Goal: Task Accomplishment & Management: Manage account settings

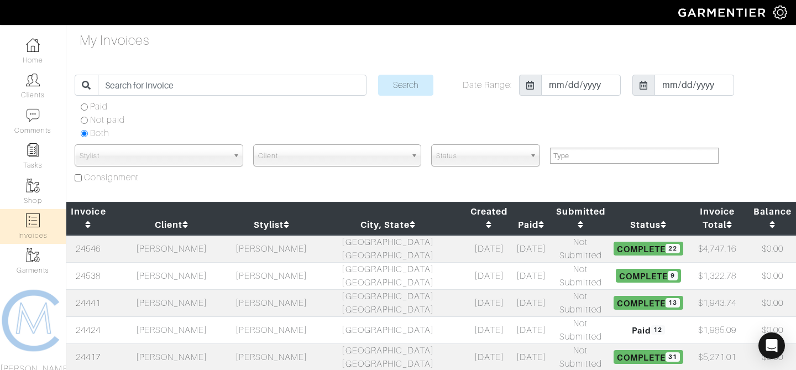
select select
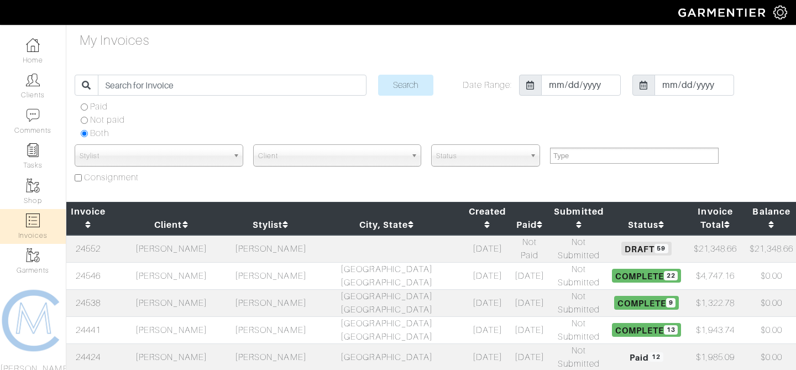
select select
click at [100, 244] on link "24552" at bounding box center [88, 249] width 25 height 10
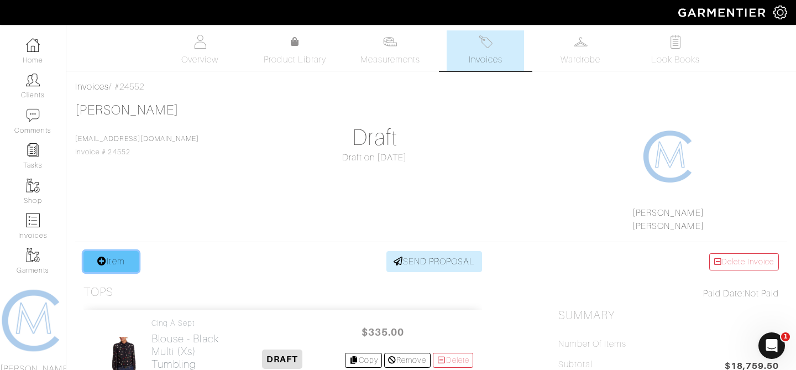
click at [116, 264] on link "Item" at bounding box center [111, 261] width 55 height 21
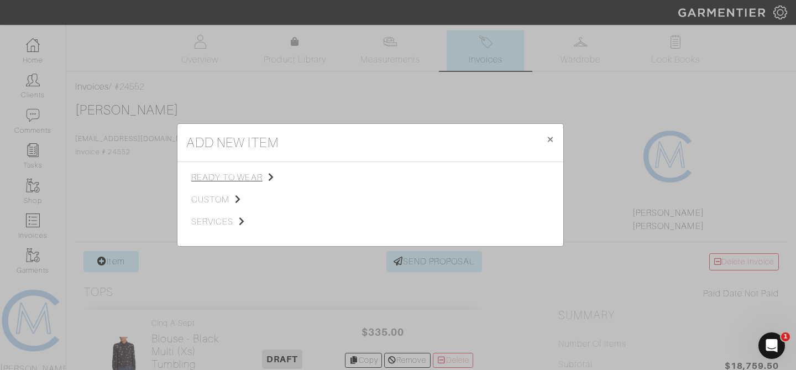
click at [237, 173] on span "ready to wear" at bounding box center [246, 177] width 111 height 13
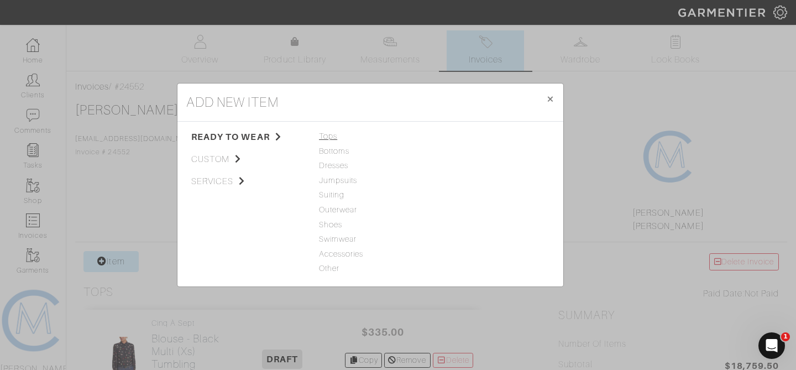
click at [323, 137] on span "Tops" at bounding box center [370, 137] width 103 height 12
click at [455, 163] on link "T-Shirt" at bounding box center [451, 165] width 24 height 9
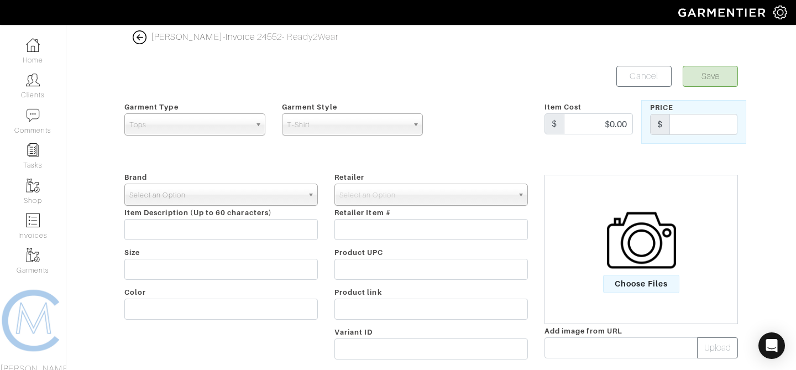
click at [269, 192] on span "Select an Option" at bounding box center [216, 195] width 174 height 22
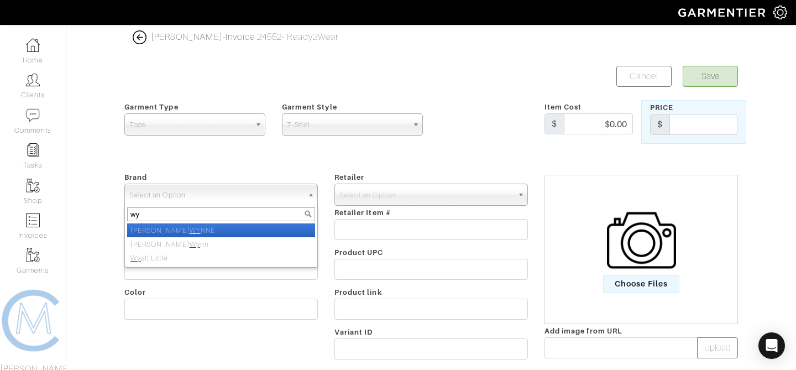
type input "w"
type input "n"
click at [227, 231] on li "-" at bounding box center [221, 230] width 188 height 14
select select "-"
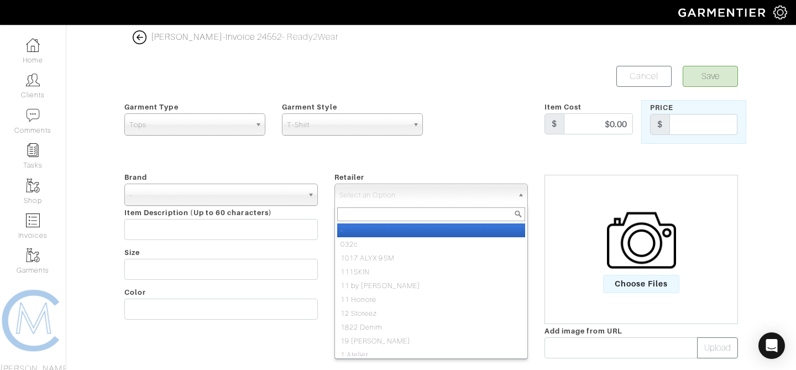
click at [351, 212] on input "text" at bounding box center [431, 214] width 188 height 14
type input "t"
click at [350, 230] on li "-" at bounding box center [431, 230] width 188 height 14
select select "6380"
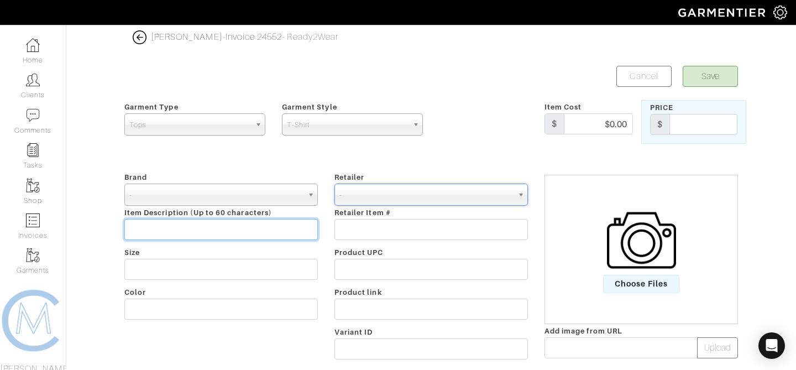
click at [253, 227] on input "text" at bounding box center [221, 229] width 194 height 21
type input "Black Tee"
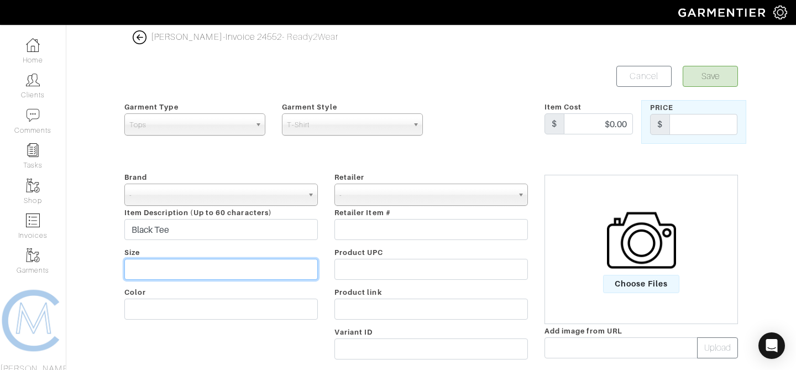
click at [259, 267] on input "text" at bounding box center [221, 269] width 194 height 21
type input "X"
type input "S"
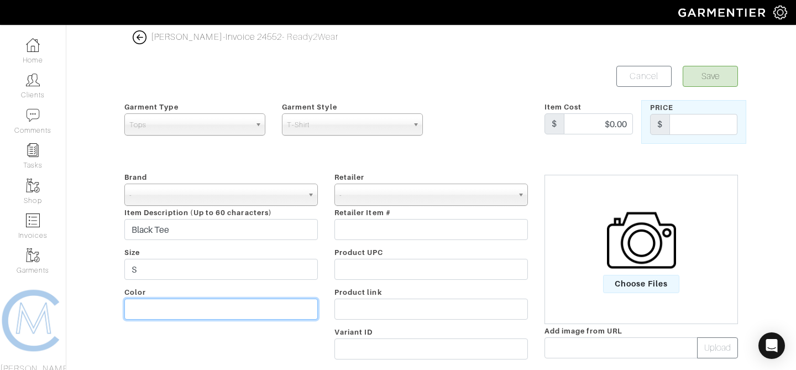
click at [245, 310] on input "text" at bounding box center [221, 309] width 194 height 21
type input "Black"
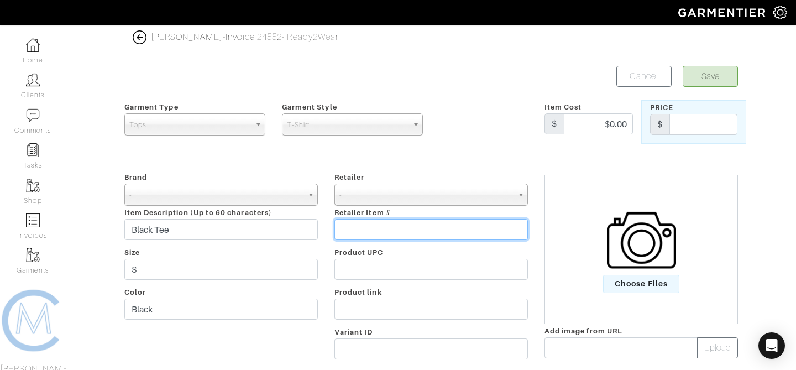
click at [403, 227] on input "text" at bounding box center [432, 229] width 194 height 21
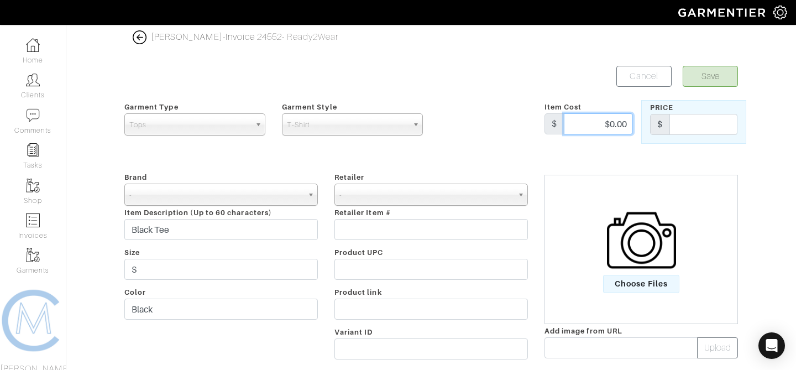
click at [617, 129] on input "$0.00" at bounding box center [598, 123] width 69 height 21
type input "$120"
click at [678, 124] on input "text" at bounding box center [704, 124] width 68 height 21
type input "120"
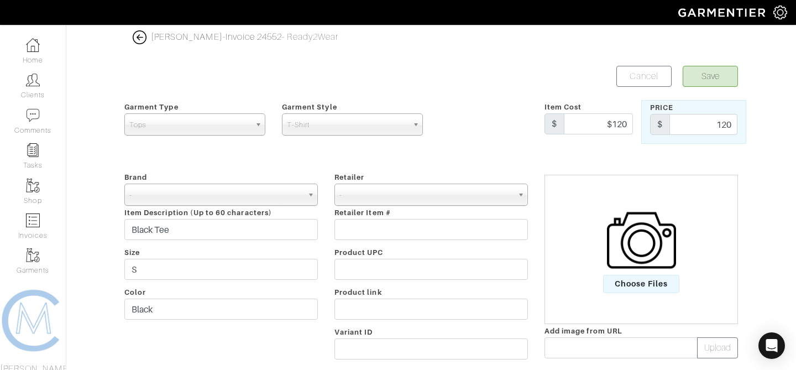
click at [555, 81] on div "Save Cancel" at bounding box center [588, 76] width 315 height 21
drag, startPoint x: 612, startPoint y: 122, endPoint x: 632, endPoint y: 122, distance: 19.9
click at [632, 122] on input "$120" at bounding box center [598, 123] width 69 height 21
click at [557, 84] on div "Save Cancel" at bounding box center [588, 76] width 315 height 21
click at [642, 253] on img at bounding box center [641, 240] width 69 height 69
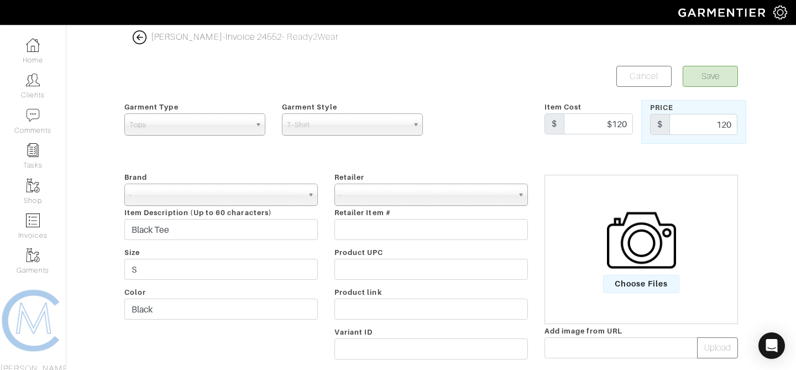
click at [0, 0] on input "Choose Files" at bounding box center [0, 0] width 0 height 0
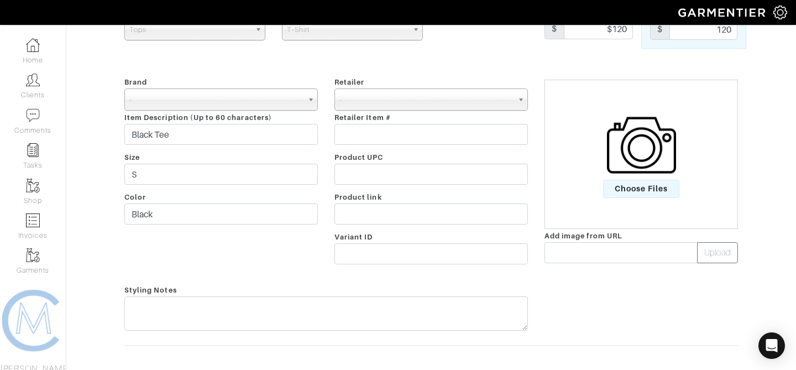
scroll to position [34, 0]
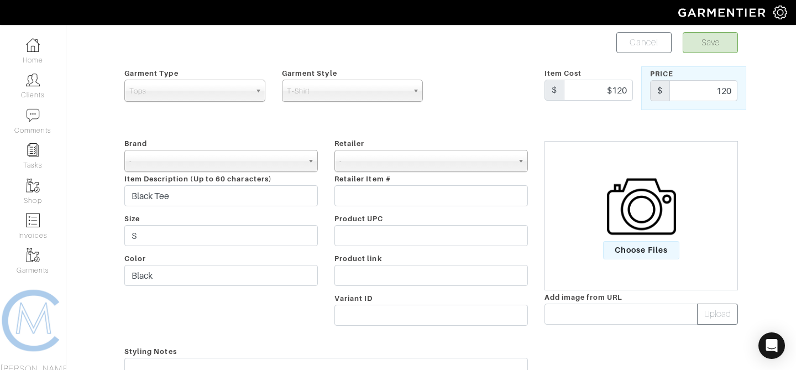
click at [619, 225] on img at bounding box center [641, 206] width 69 height 69
click at [0, 0] on input "Choose Files" at bounding box center [0, 0] width 0 height 0
click at [634, 247] on span "Choose Files" at bounding box center [641, 250] width 77 height 18
click at [0, 0] on input "Choose Files" at bounding box center [0, 0] width 0 height 0
click at [636, 232] on img at bounding box center [641, 206] width 69 height 69
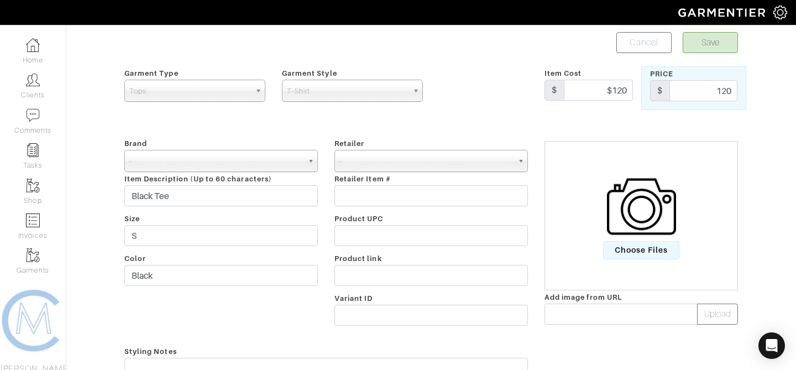
click at [0, 0] on input "Choose Files" at bounding box center [0, 0] width 0 height 0
click at [636, 244] on span "Choose Files" at bounding box center [641, 250] width 77 height 18
click at [0, 0] on input "Choose Files" at bounding box center [0, 0] width 0 height 0
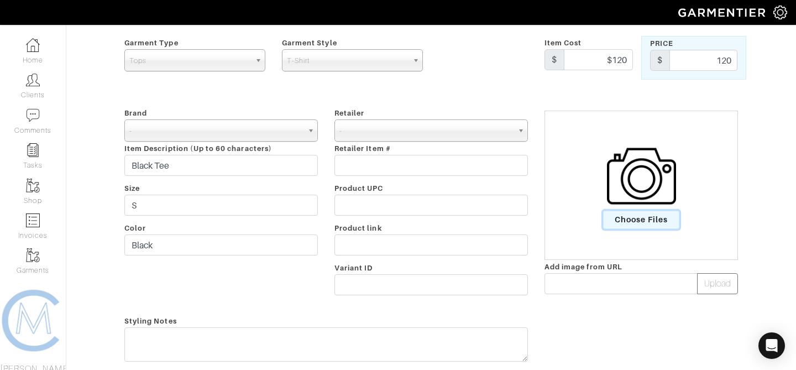
scroll to position [0, 0]
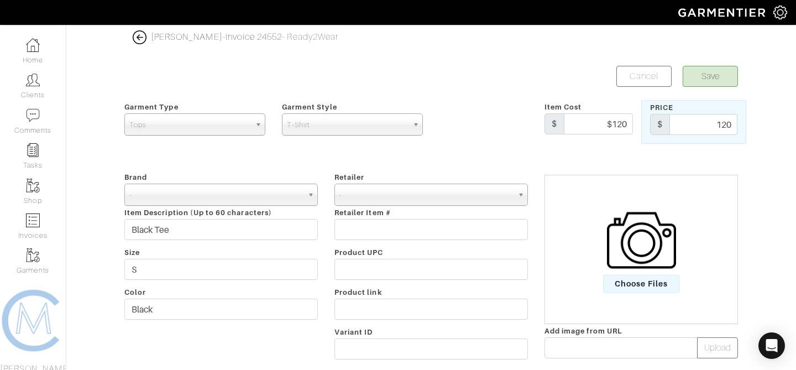
click at [622, 224] on img at bounding box center [641, 240] width 69 height 69
click at [0, 0] on input "Choose Files" at bounding box center [0, 0] width 0 height 0
click at [628, 275] on span "Choose Files" at bounding box center [641, 284] width 77 height 18
click at [0, 0] on input "Choose Files" at bounding box center [0, 0] width 0 height 0
click at [628, 283] on span "Choose Files" at bounding box center [641, 284] width 77 height 18
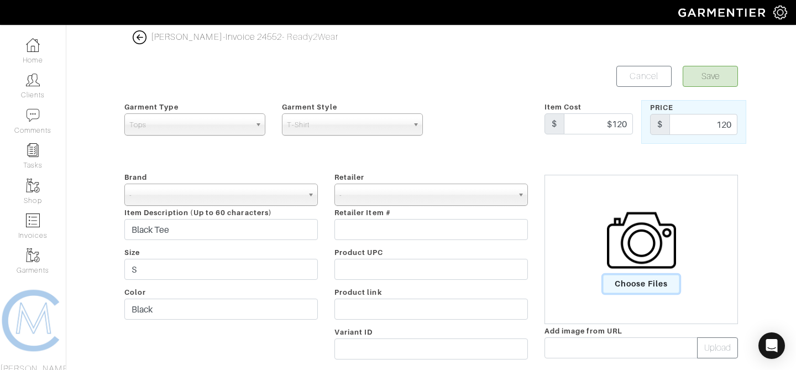
click at [0, 0] on input "Choose Files" at bounding box center [0, 0] width 0 height 0
click at [626, 291] on span "Choose Files" at bounding box center [641, 284] width 77 height 18
click at [0, 0] on input "Choose Files" at bounding box center [0, 0] width 0 height 0
click at [626, 287] on span "Choose Files" at bounding box center [641, 284] width 77 height 18
click at [0, 0] on input "Choose Files" at bounding box center [0, 0] width 0 height 0
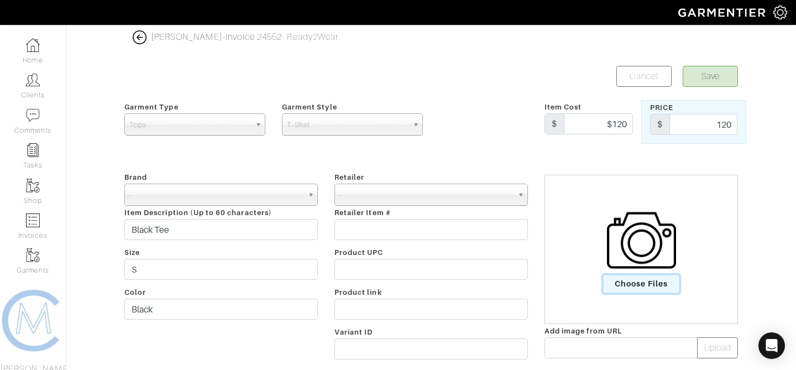
click at [642, 284] on span "Choose Files" at bounding box center [641, 284] width 77 height 18
click at [0, 0] on input "Choose Files" at bounding box center [0, 0] width 0 height 0
click at [639, 282] on span "Choose Files" at bounding box center [641, 284] width 77 height 18
click at [0, 0] on input "Choose Files" at bounding box center [0, 0] width 0 height 0
click at [638, 282] on span "Choose Files" at bounding box center [641, 284] width 77 height 18
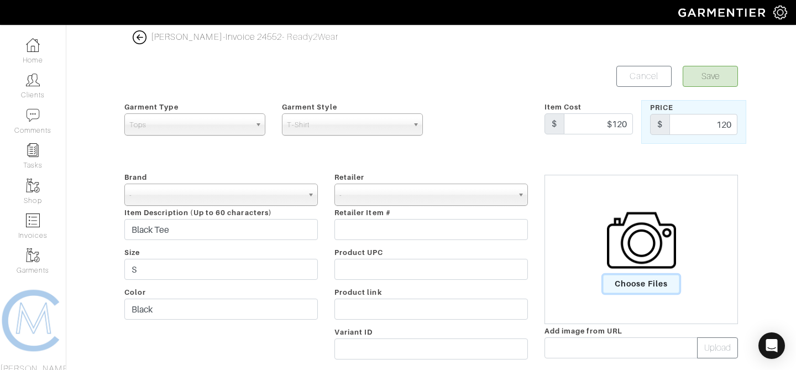
click at [0, 0] on input "Choose Files" at bounding box center [0, 0] width 0 height 0
click at [637, 282] on span "Choose Files" at bounding box center [641, 284] width 77 height 18
click at [0, 0] on input "Choose Files" at bounding box center [0, 0] width 0 height 0
click at [626, 247] on img at bounding box center [641, 240] width 69 height 69
click at [0, 0] on input "Choose Files" at bounding box center [0, 0] width 0 height 0
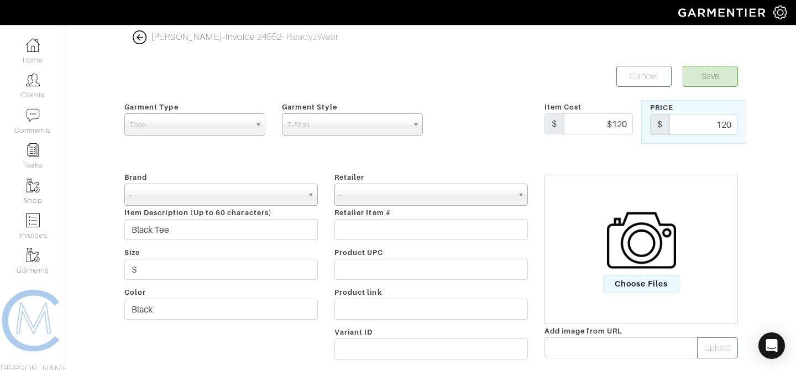
click at [626, 247] on img at bounding box center [641, 240] width 69 height 69
click at [0, 0] on input "Choose Files" at bounding box center [0, 0] width 0 height 0
click at [631, 284] on span "Choose Files" at bounding box center [641, 284] width 77 height 18
click at [0, 0] on input "Choose Files" at bounding box center [0, 0] width 0 height 0
click at [631, 284] on span "Choose Files" at bounding box center [641, 284] width 77 height 18
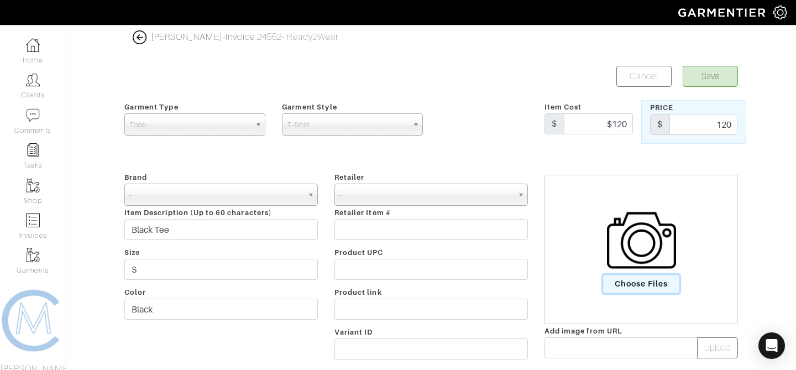
click at [0, 0] on input "Choose Files" at bounding box center [0, 0] width 0 height 0
click at [631, 284] on span "Choose Files" at bounding box center [641, 284] width 77 height 18
click at [0, 0] on input "Choose Files" at bounding box center [0, 0] width 0 height 0
click at [705, 77] on button "Save" at bounding box center [710, 76] width 55 height 21
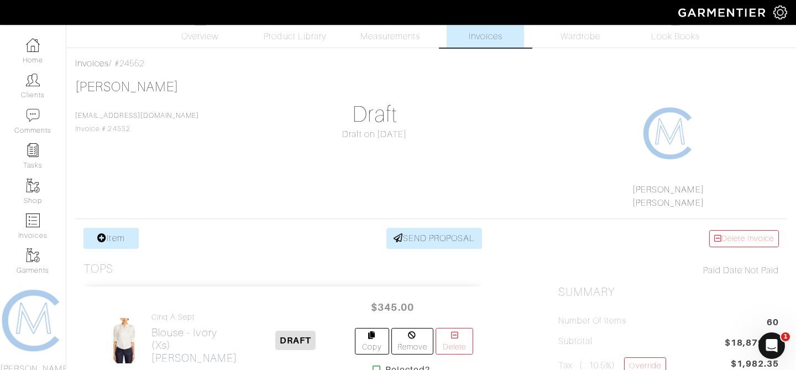
scroll to position [27, 0]
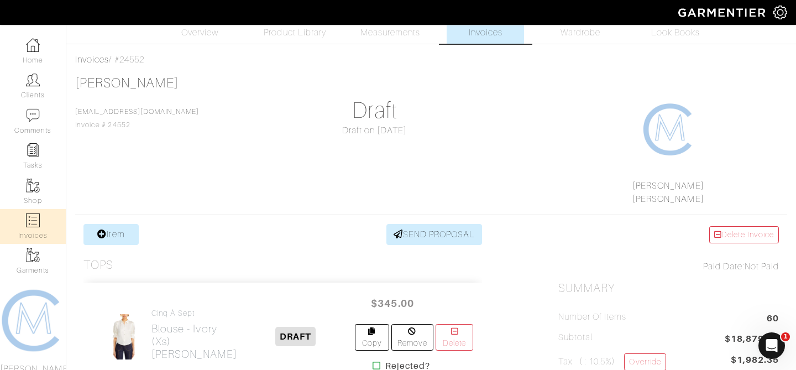
click at [41, 217] on link "Invoices" at bounding box center [33, 226] width 66 height 35
select select
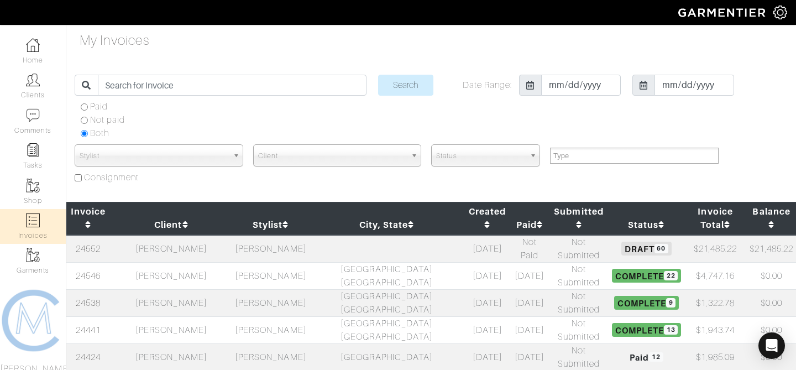
click at [259, 235] on td "[PERSON_NAME]" at bounding box center [270, 249] width 77 height 28
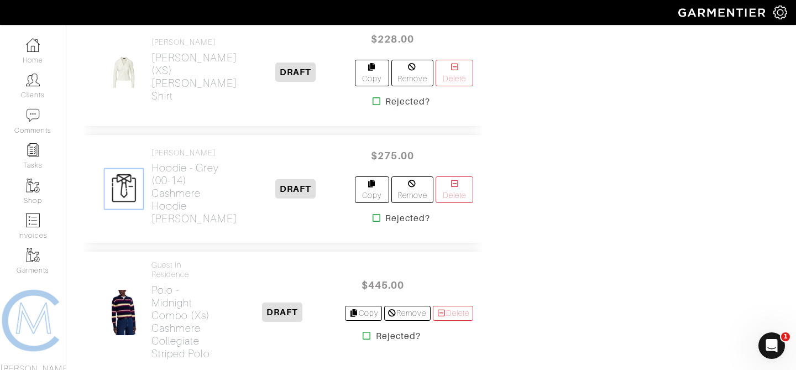
scroll to position [1396, 0]
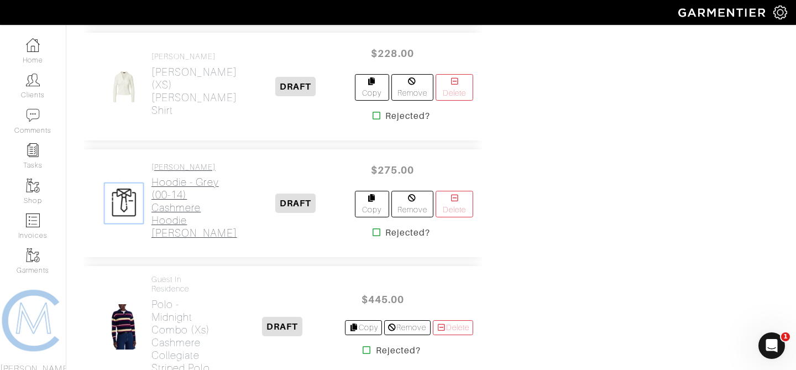
click at [169, 231] on h2 "Hoodie - Grey (00-14) Cashmere Hoodie Dickey" at bounding box center [195, 208] width 86 height 64
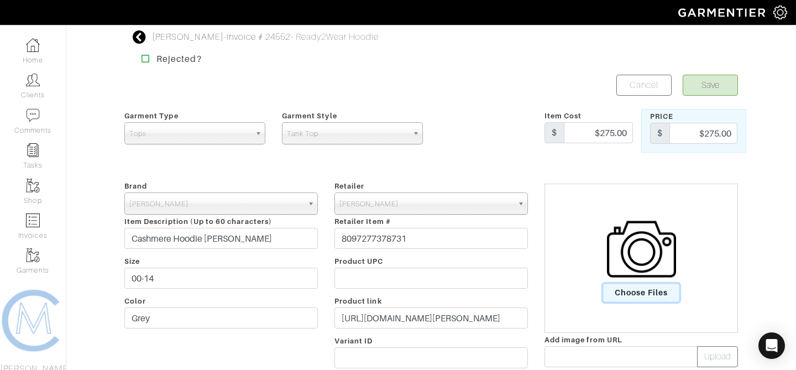
click at [628, 296] on span "Choose Files" at bounding box center [641, 293] width 77 height 18
click at [0, 0] on input "Choose Files" at bounding box center [0, 0] width 0 height 0
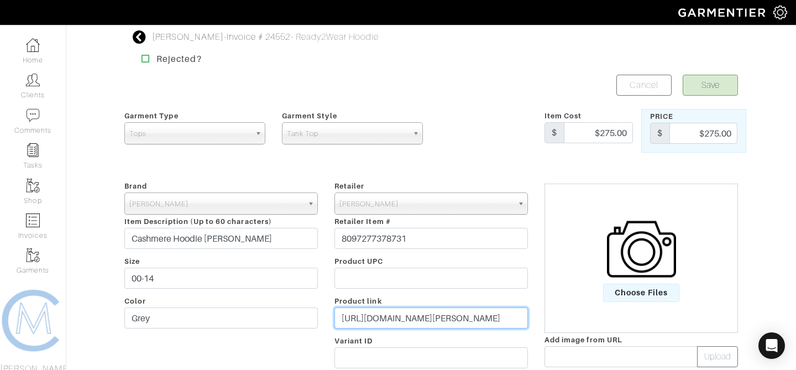
click at [462, 313] on input "https://veronicabeard.com/products/cashmere-hoodie-dickey-grey?variant=44059657…" at bounding box center [432, 318] width 194 height 21
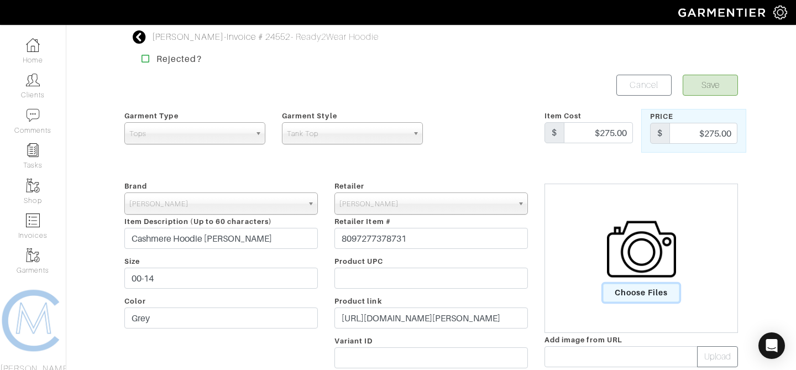
click at [628, 298] on span "Choose Files" at bounding box center [641, 293] width 77 height 18
click at [0, 0] on input "Choose Files" at bounding box center [0, 0] width 0 height 0
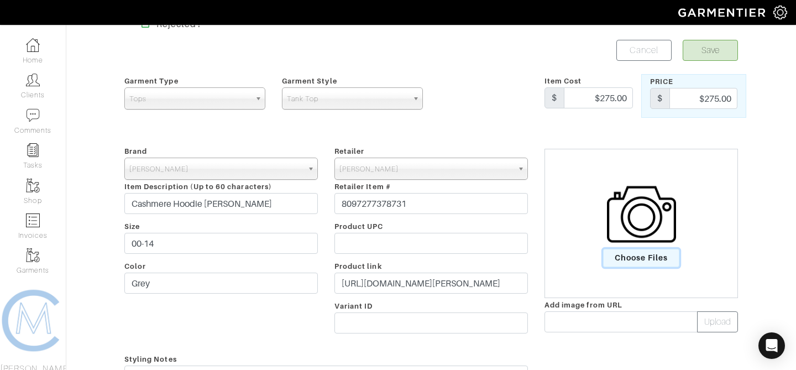
scroll to position [40, 0]
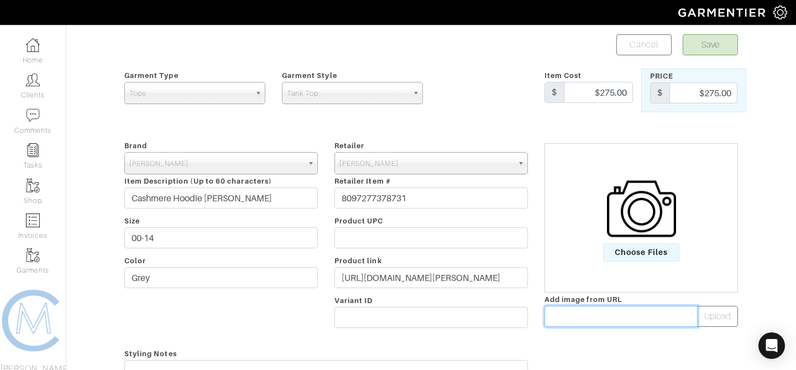
click at [605, 314] on input "text" at bounding box center [621, 316] width 153 height 21
paste input "https://veronicabeard.com/cdn/shop/files/COREKN4115190B_GREY.jpg?v=1697578566&w…"
type input "https://veronicabeard.com/cdn/shop/files/COREKN4115190B_GREY.jpg?v=1697578566&w…"
click at [712, 319] on button "Upload" at bounding box center [717, 316] width 41 height 21
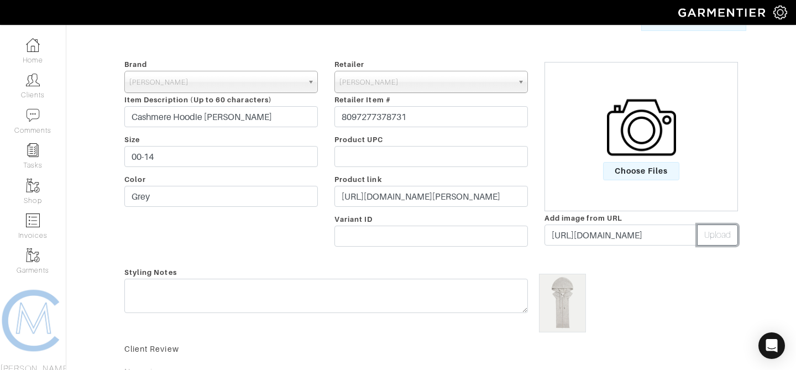
scroll to position [103, 0]
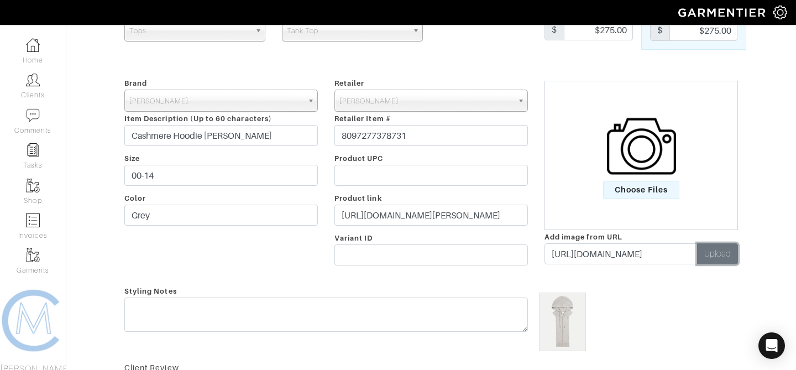
click at [713, 252] on button "Upload" at bounding box center [717, 253] width 41 height 21
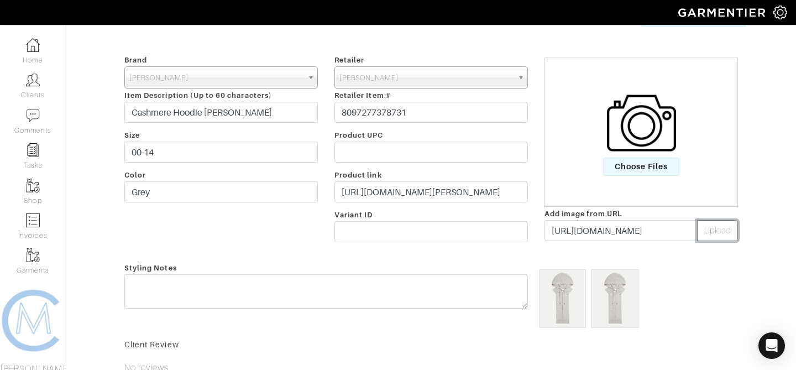
scroll to position [0, 0]
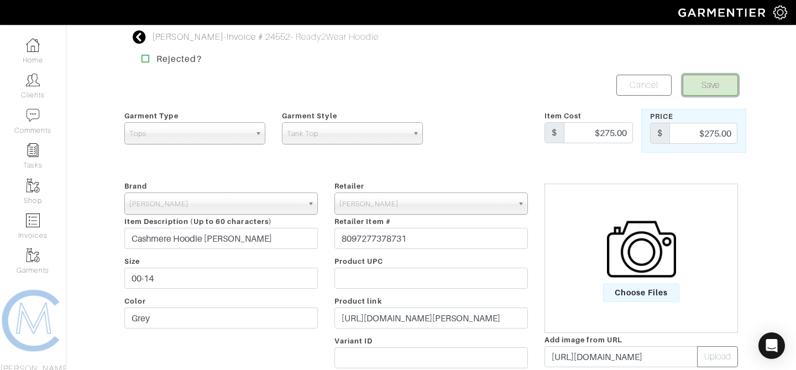
click at [699, 83] on button "Save" at bounding box center [710, 85] width 55 height 21
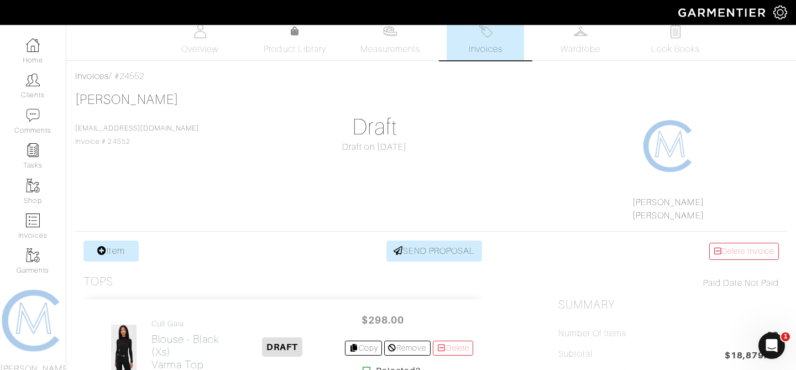
scroll to position [15, 0]
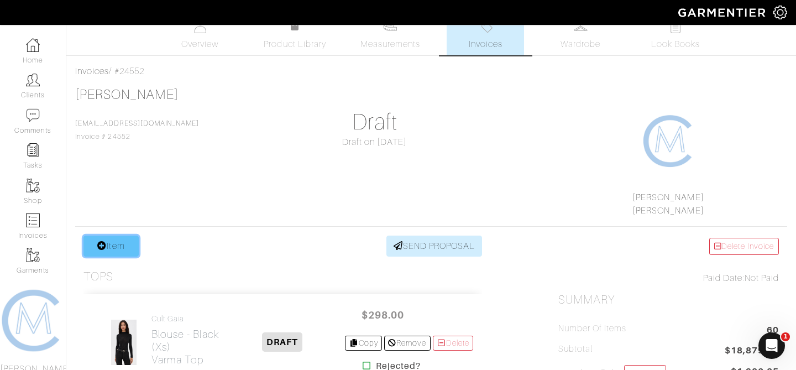
click at [112, 247] on link "Item" at bounding box center [111, 246] width 55 height 21
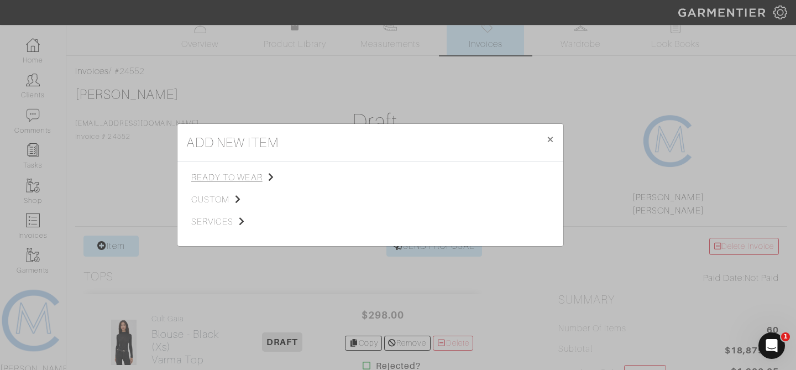
click at [252, 171] on span "ready to wear" at bounding box center [246, 177] width 111 height 13
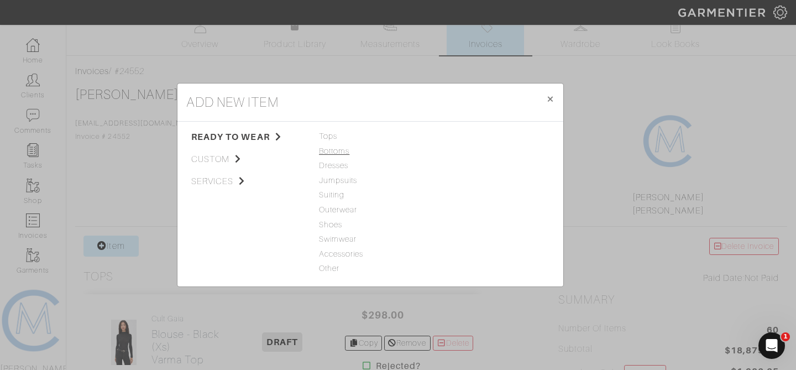
click at [334, 154] on span "Bottoms" at bounding box center [370, 151] width 103 height 12
click at [451, 137] on link "Jeans" at bounding box center [450, 136] width 22 height 9
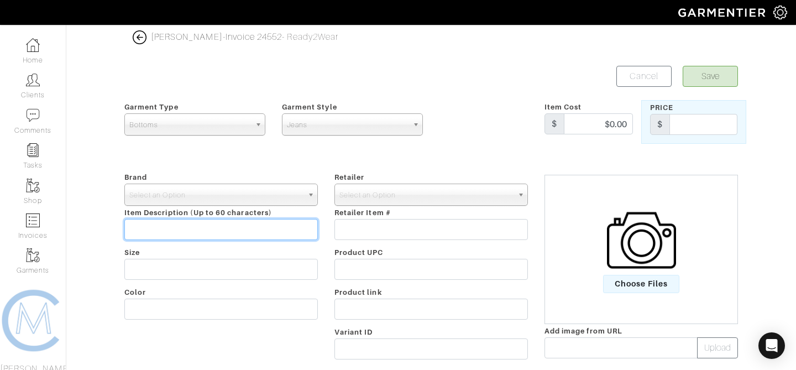
click at [195, 225] on input "text" at bounding box center [221, 229] width 194 height 21
type input "T"
type input "Carpenter Jeans"
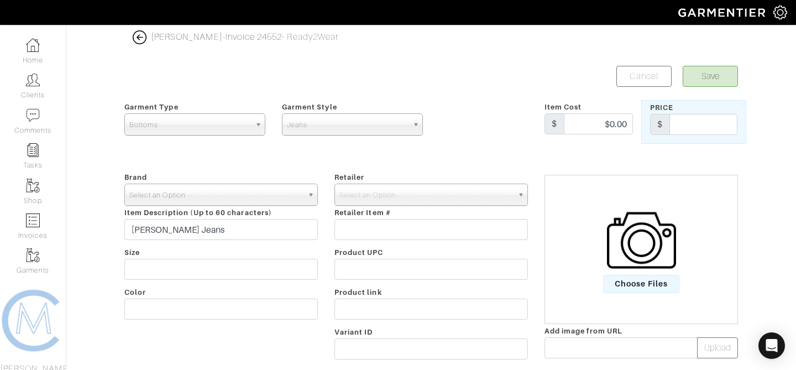
click at [204, 197] on span "Select an Option" at bounding box center [216, 195] width 174 height 22
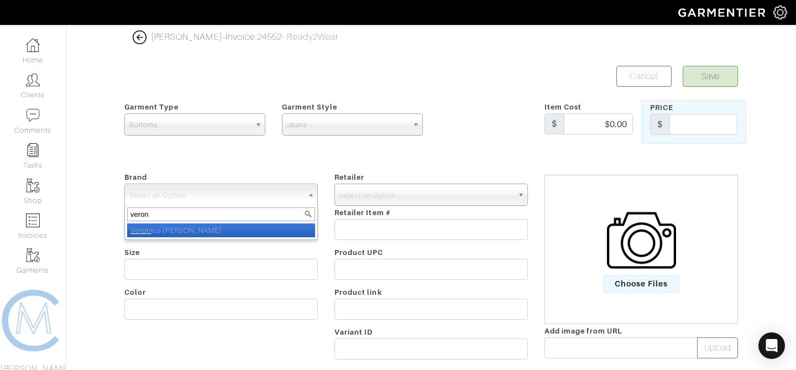
type input "veron"
click at [156, 231] on li "Veron ica Beard" at bounding box center [221, 230] width 188 height 14
select select "[PERSON_NAME]"
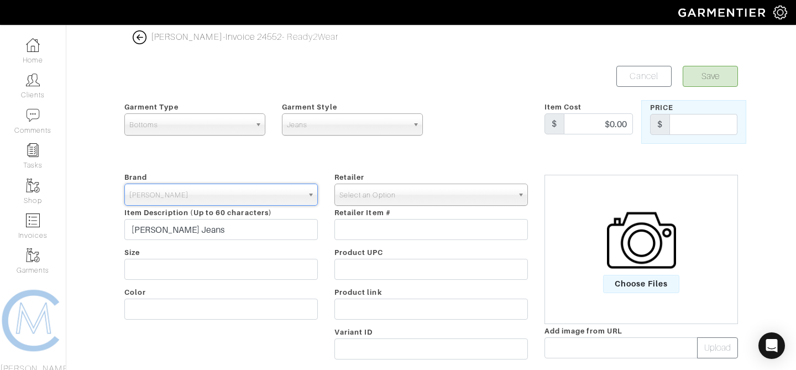
click at [372, 198] on span "Select an Option" at bounding box center [427, 195] width 174 height 22
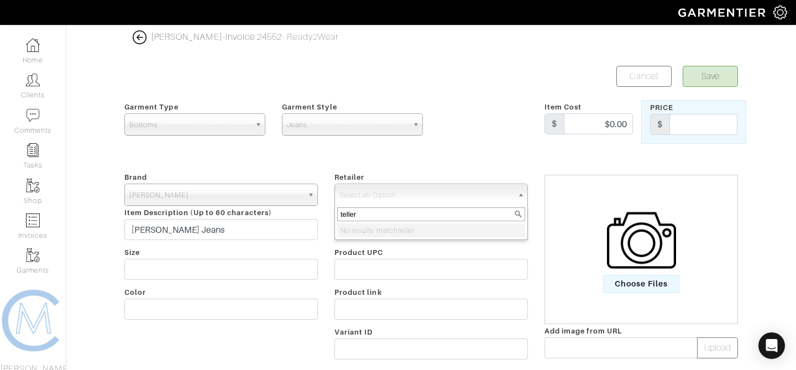
type input "teller"
click at [427, 167] on form "Save Cancel Garment Type Tops Bottoms Dresses Jumpsuits Suiting Outerwear Shoes…" at bounding box center [431, 264] width 614 height 397
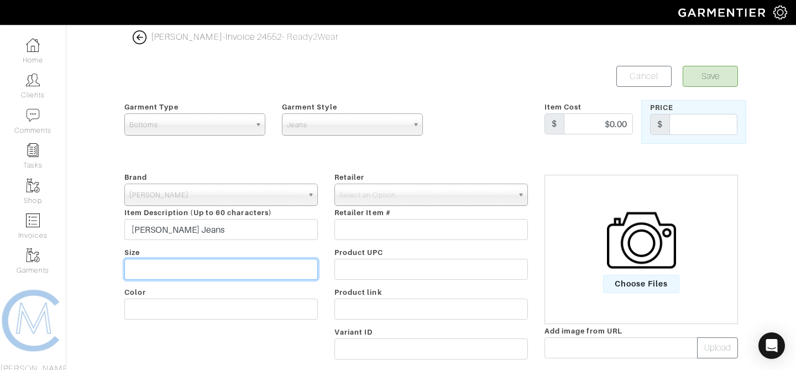
click at [274, 266] on input "text" at bounding box center [221, 269] width 194 height 21
type input "25"
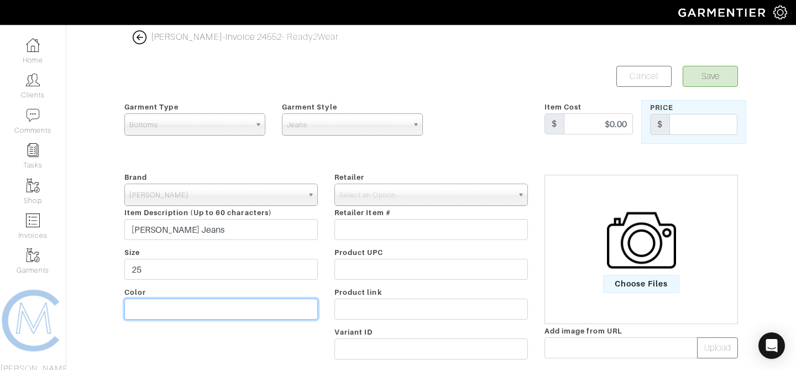
click at [254, 319] on input "text" at bounding box center [221, 309] width 194 height 21
type input "Sand"
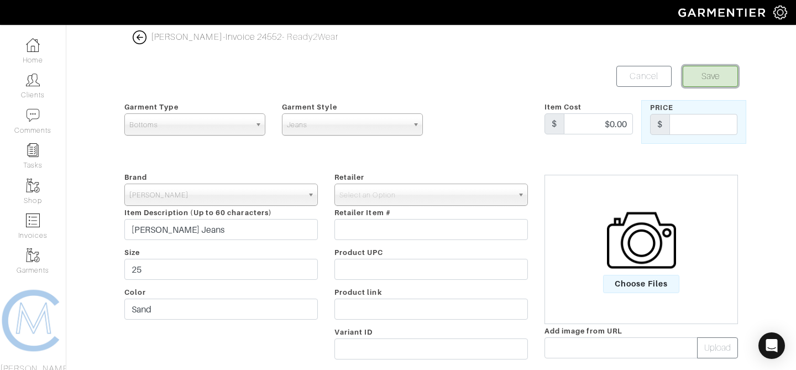
click at [699, 74] on button "Save" at bounding box center [710, 76] width 55 height 21
click at [498, 198] on span "Select an Option" at bounding box center [427, 195] width 174 height 22
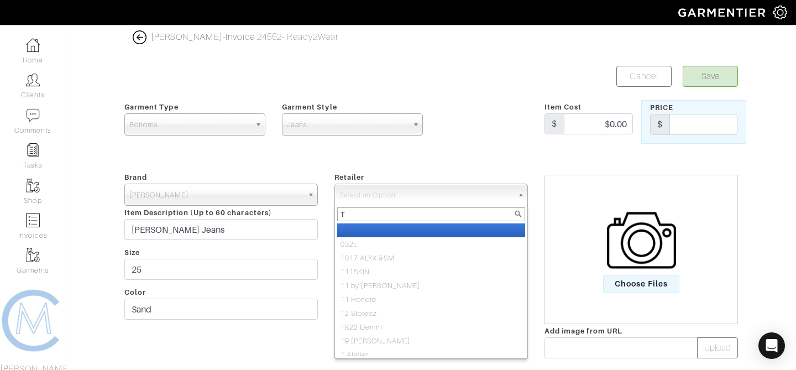
type input "Te"
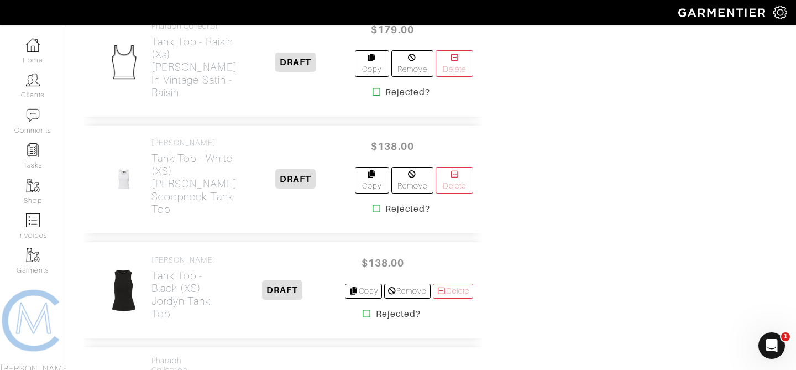
scroll to position [3188, 0]
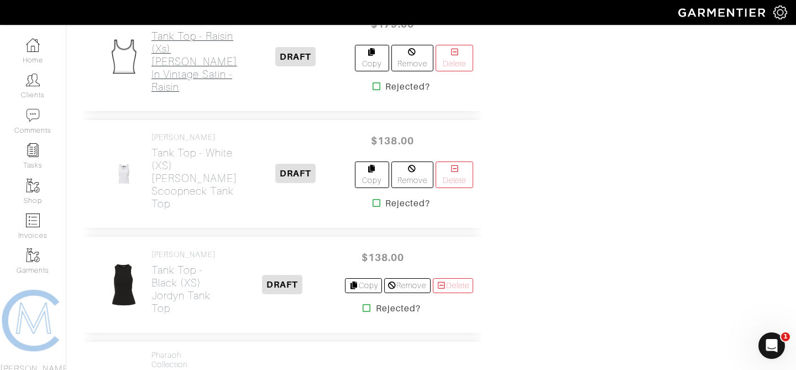
click at [174, 93] on h2 "Tank Top - Raisin (xs) Maggie Tank in Vintage Satin - Raisin" at bounding box center [195, 62] width 86 height 64
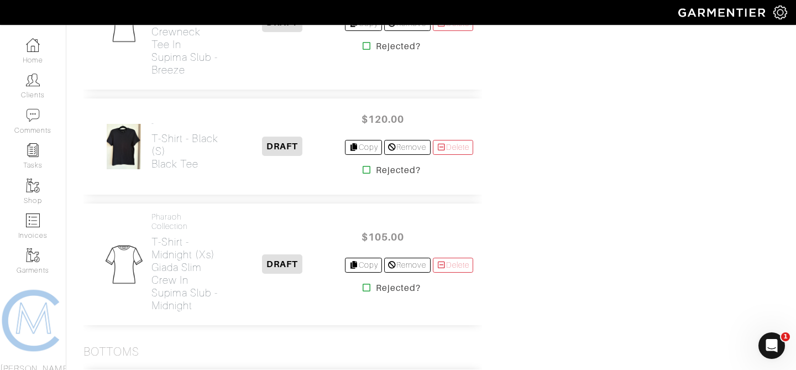
scroll to position [4084, 0]
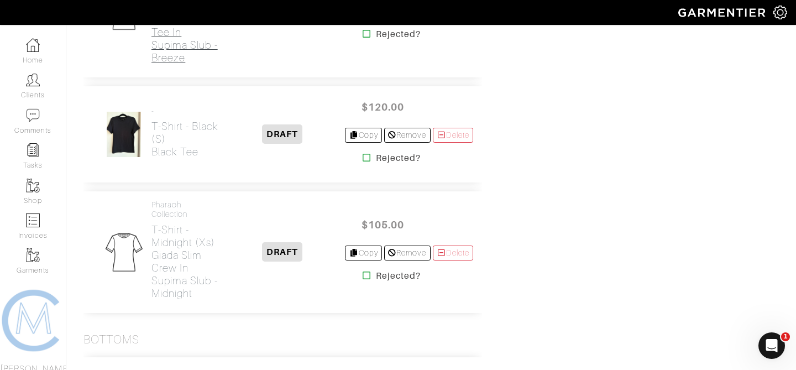
click at [166, 64] on h2 "T-Shirt - Breeze (xs) Classic Crewneck Tee in Supima Slub - Breeze" at bounding box center [186, 19] width 68 height 89
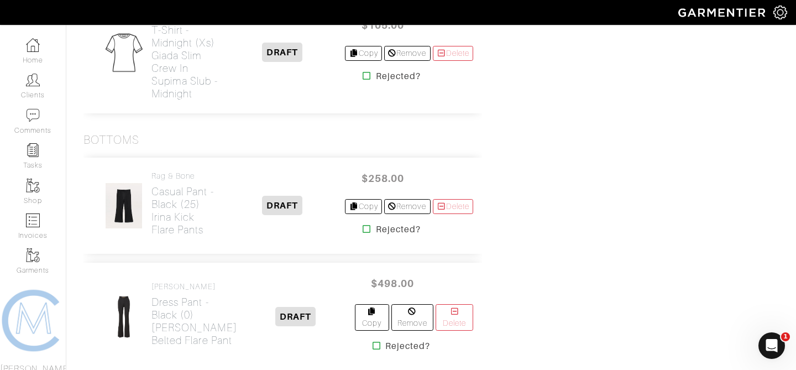
scroll to position [4290, 0]
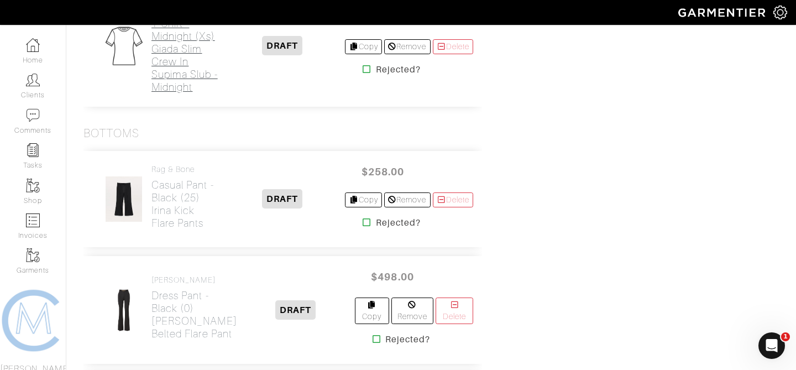
click at [177, 93] on h2 "T-Shirt - Midnight (xs) Giada Slim Crew in Supima Slub - Midnight" at bounding box center [186, 55] width 68 height 76
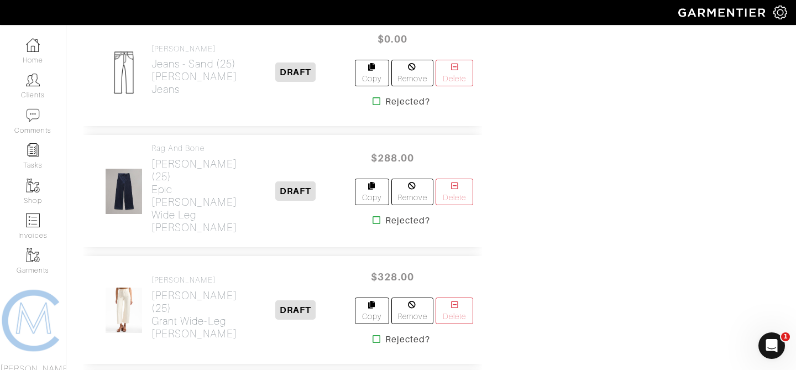
scroll to position [5425, 0]
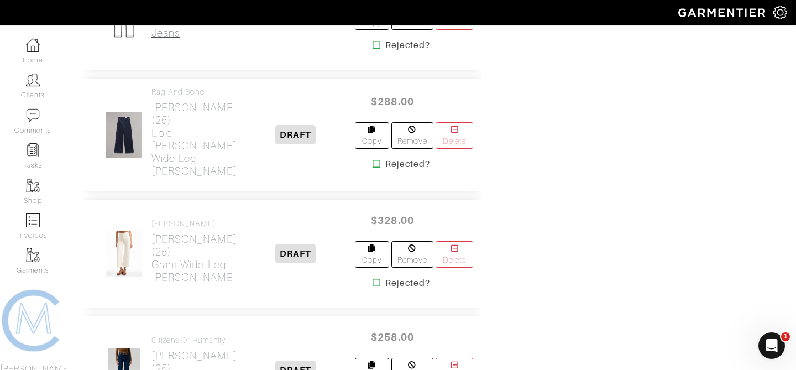
click at [172, 39] on h2 "Jeans - Sand (25) Carpenter Jeans" at bounding box center [195, 20] width 86 height 38
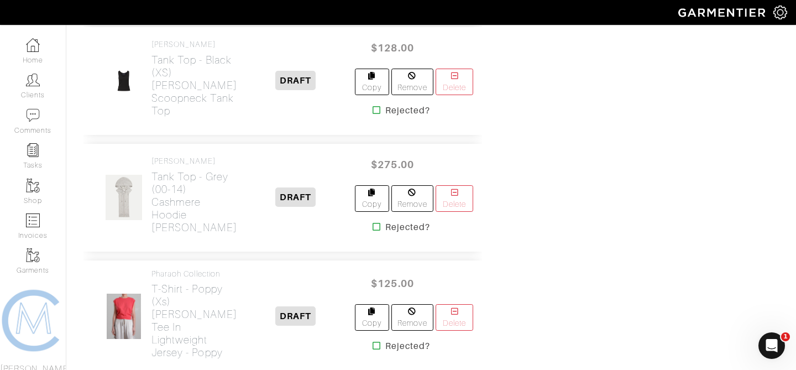
scroll to position [3644, 0]
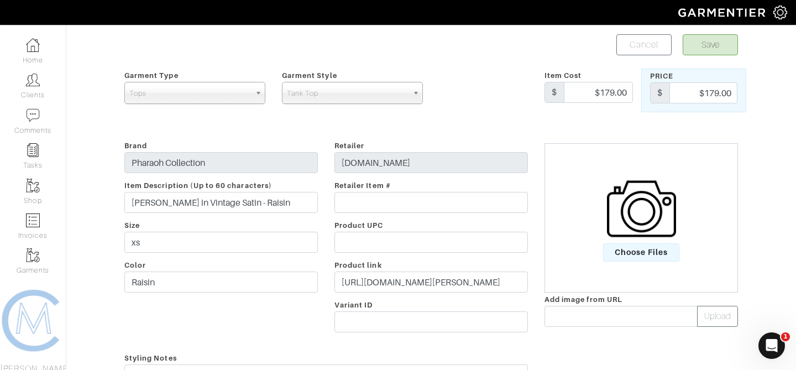
scroll to position [107, 0]
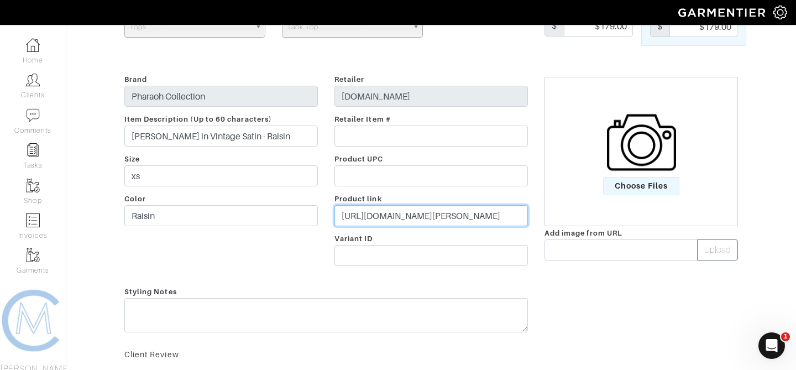
click at [461, 214] on input "[URL][DOMAIN_NAME][PERSON_NAME]" at bounding box center [432, 215] width 194 height 21
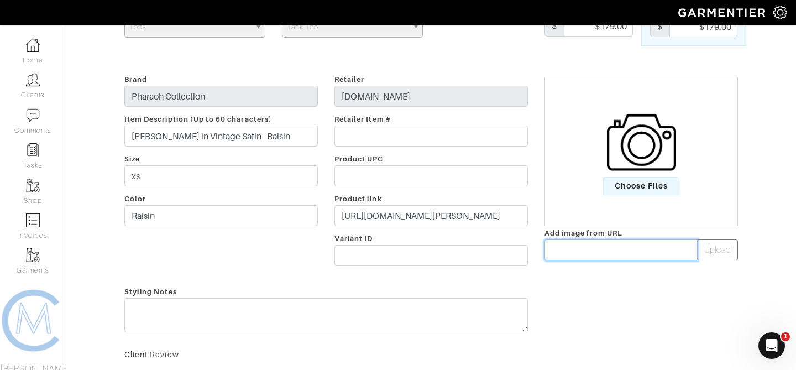
click at [563, 244] on input "text" at bounding box center [621, 249] width 153 height 21
paste input "[URL][DOMAIN_NAME]"
type input "[URL][DOMAIN_NAME]"
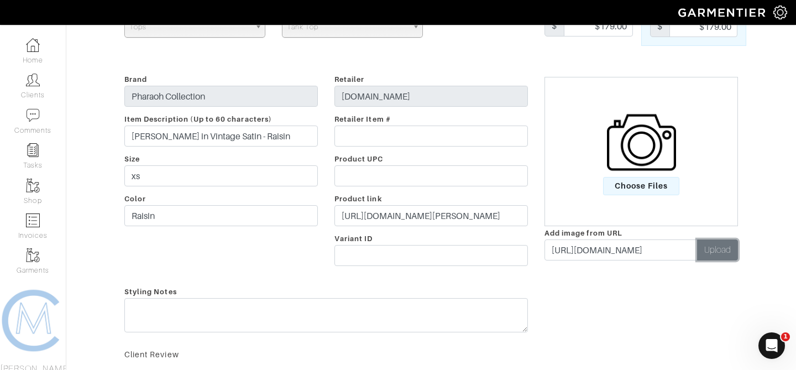
click at [712, 255] on button "Upload" at bounding box center [717, 249] width 41 height 21
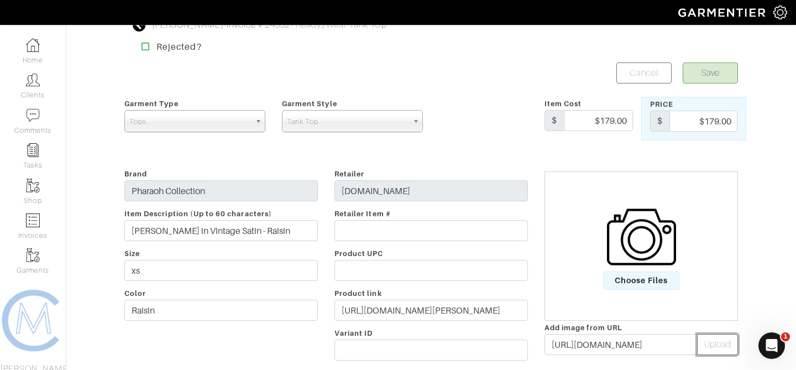
scroll to position [0, 0]
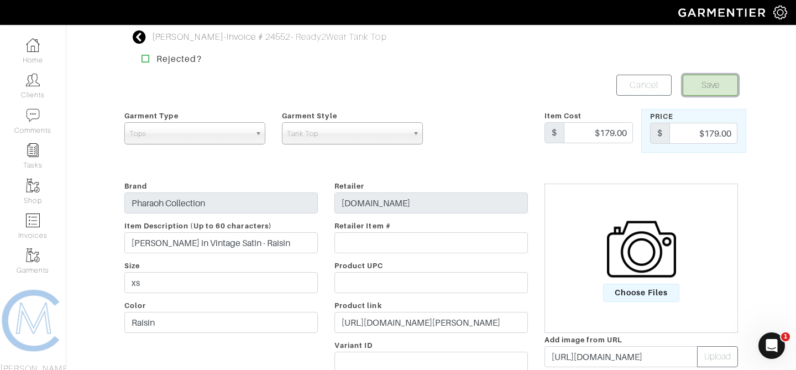
click at [715, 80] on button "Save" at bounding box center [710, 85] width 55 height 21
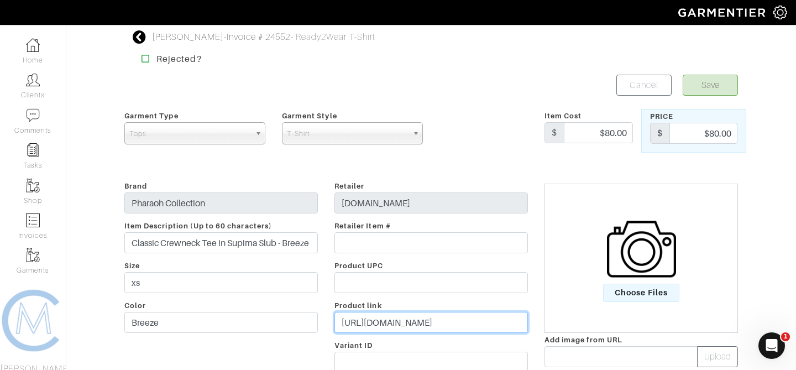
click at [413, 323] on input "[URL][DOMAIN_NAME]" at bounding box center [432, 322] width 194 height 21
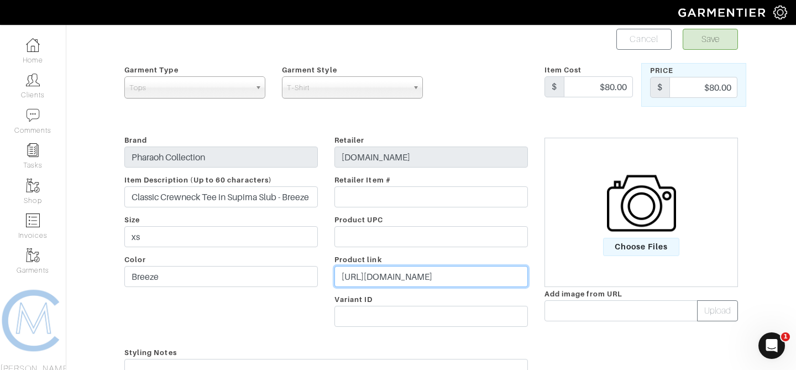
scroll to position [45, 0]
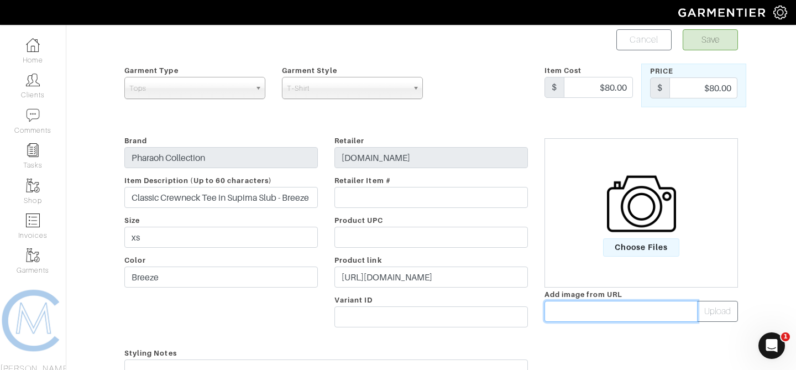
click at [584, 311] on input "text" at bounding box center [621, 311] width 153 height 21
paste input "[URL][DOMAIN_NAME]"
type input "[URL][DOMAIN_NAME]"
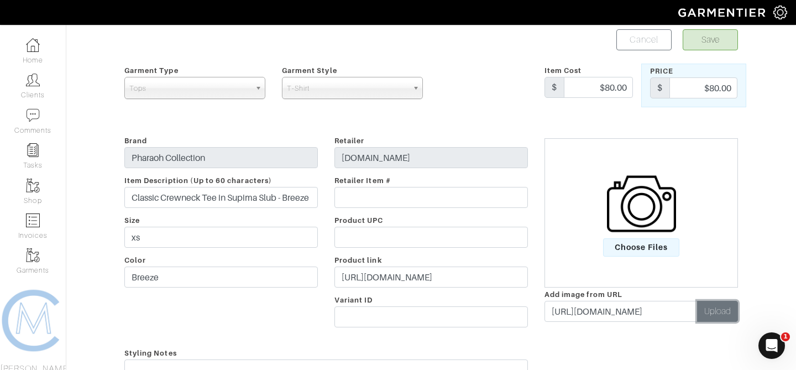
click at [718, 315] on button "Upload" at bounding box center [717, 311] width 41 height 21
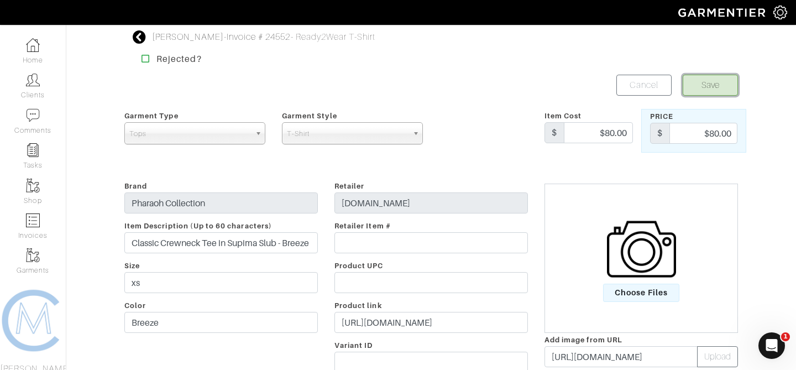
click at [702, 86] on button "Save" at bounding box center [710, 85] width 55 height 21
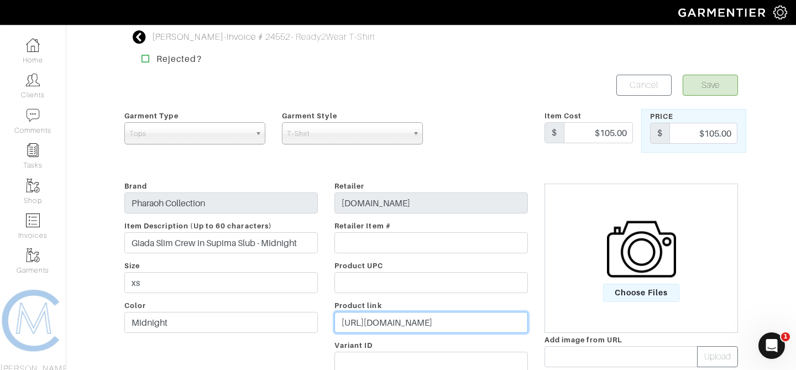
click at [446, 331] on input "[URL][DOMAIN_NAME]" at bounding box center [432, 322] width 194 height 21
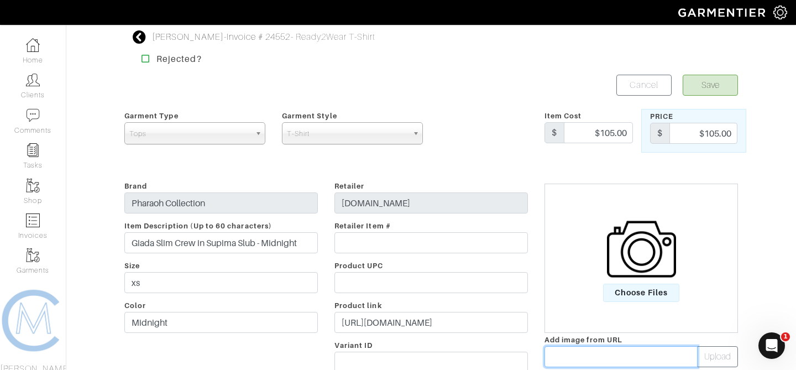
click at [587, 352] on input "text" at bounding box center [621, 356] width 153 height 21
paste input "[URL][DOMAIN_NAME]"
type input "[URL][DOMAIN_NAME]"
click at [683, 75] on button "Save" at bounding box center [710, 85] width 55 height 21
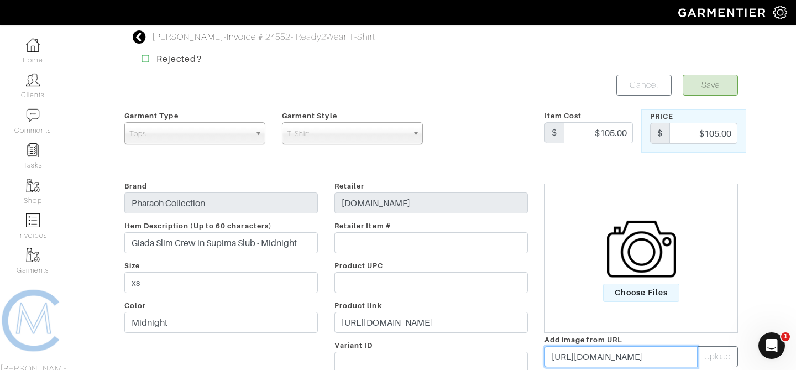
scroll to position [6, 0]
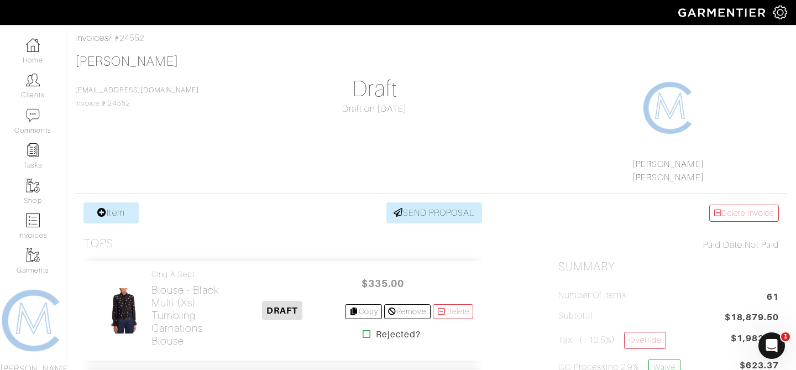
scroll to position [21, 0]
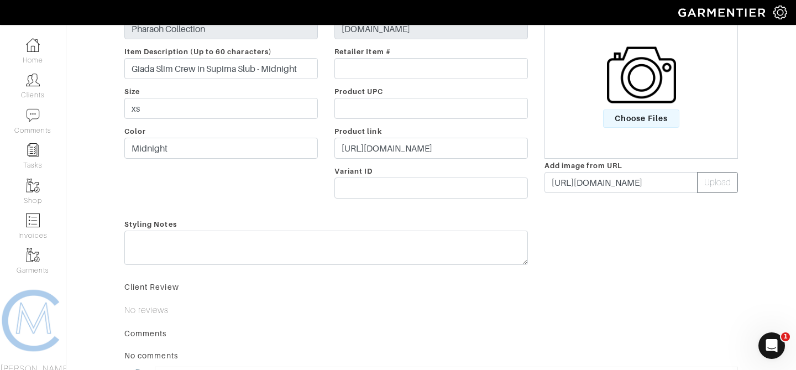
scroll to position [118, 0]
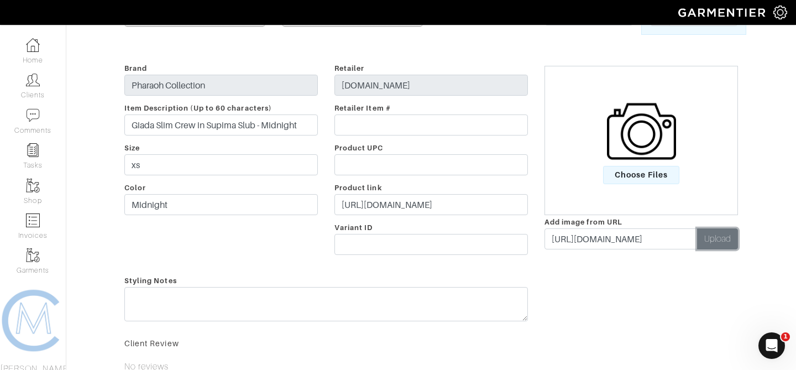
click at [726, 233] on button "Upload" at bounding box center [717, 238] width 41 height 21
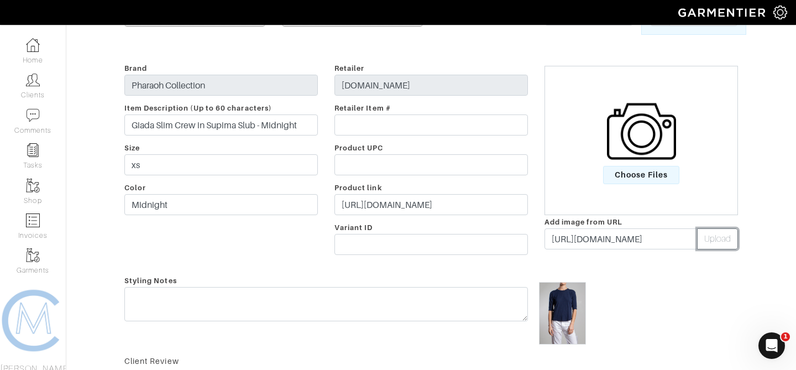
scroll to position [0, 0]
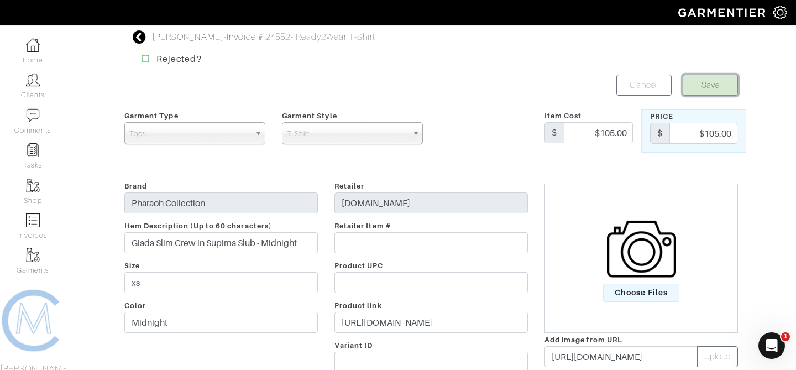
click at [699, 87] on button "Save" at bounding box center [710, 85] width 55 height 21
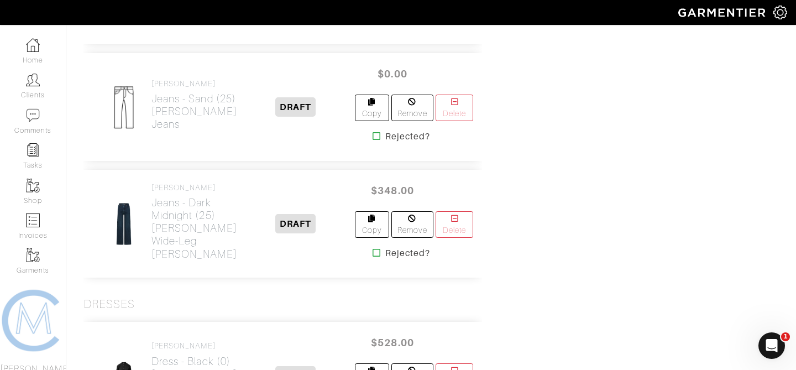
scroll to position [5811, 0]
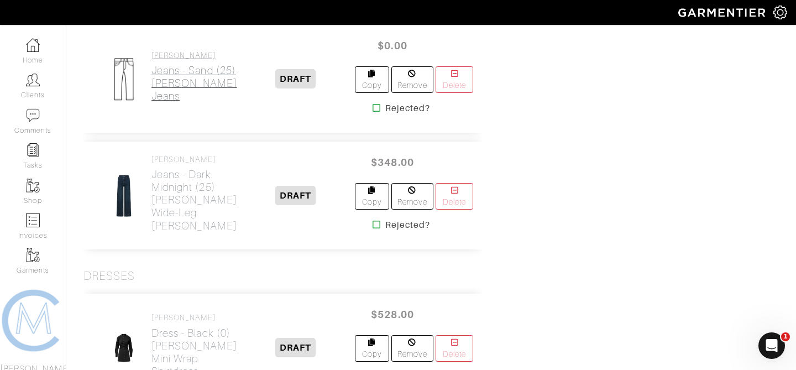
click at [162, 102] on h2 "Jeans - Sand (25) [PERSON_NAME] Jeans" at bounding box center [195, 83] width 86 height 38
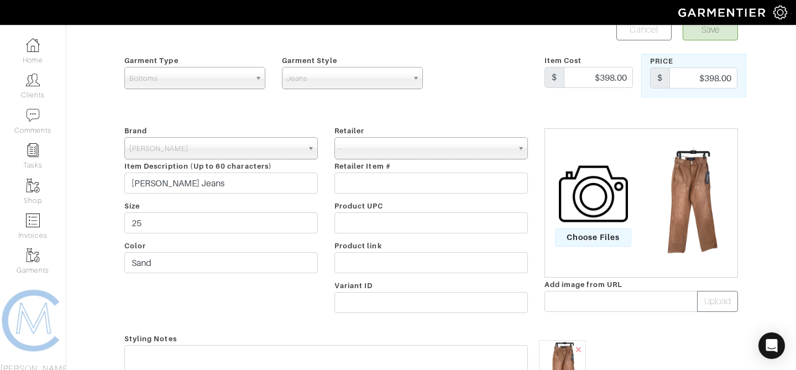
scroll to position [51, 0]
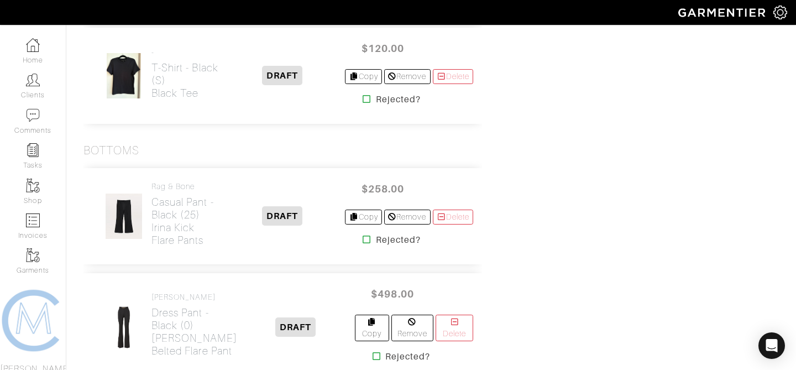
scroll to position [4270, 0]
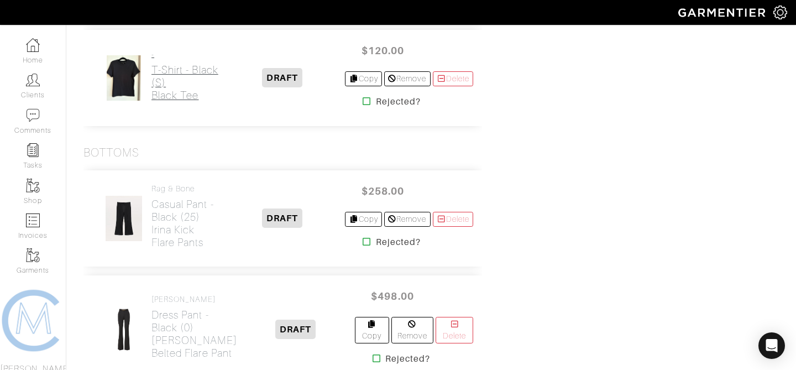
click at [165, 102] on h2 "T-Shirt - Black (S) Black Tee" at bounding box center [186, 83] width 68 height 38
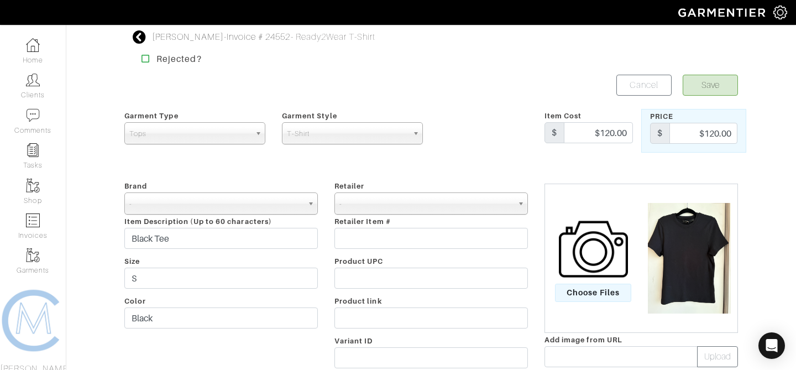
click at [140, 37] on icon at bounding box center [140, 36] width 14 height 13
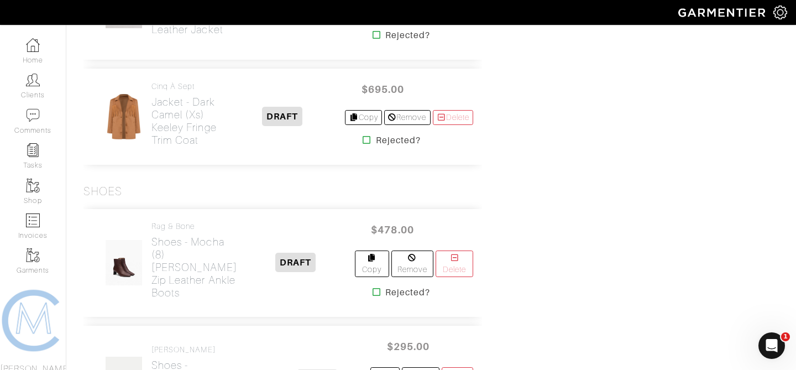
scroll to position [6256, 0]
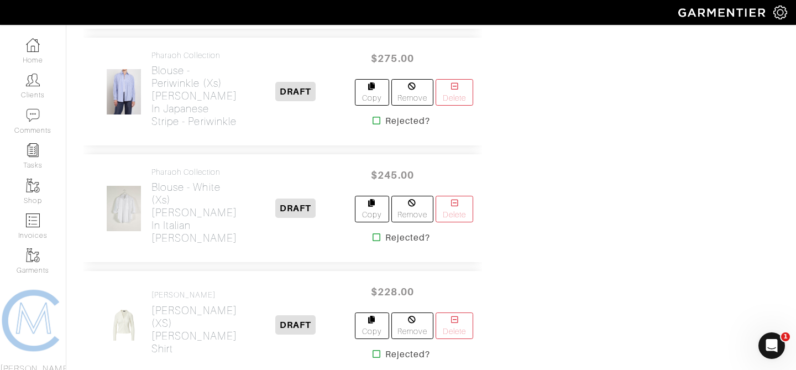
scroll to position [1163, 0]
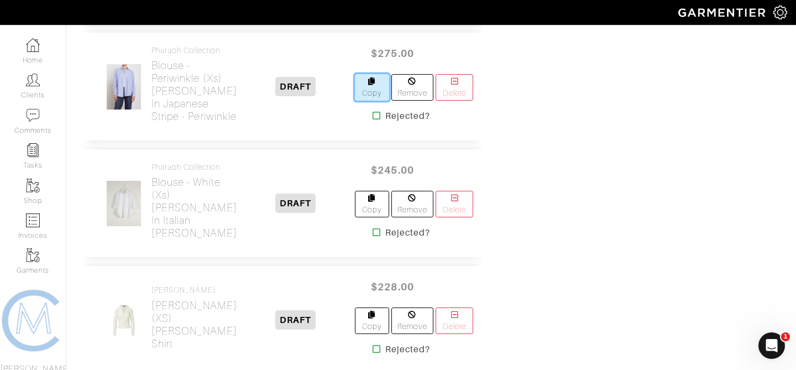
click at [361, 101] on link "Copy" at bounding box center [372, 87] width 34 height 27
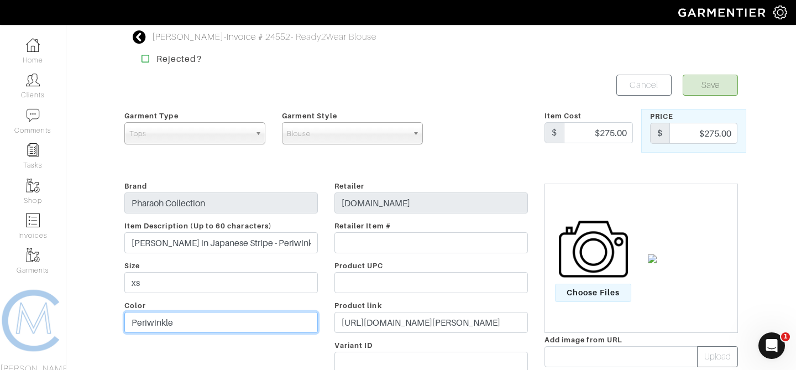
click at [157, 326] on input "Periwinkle" at bounding box center [221, 322] width 194 height 21
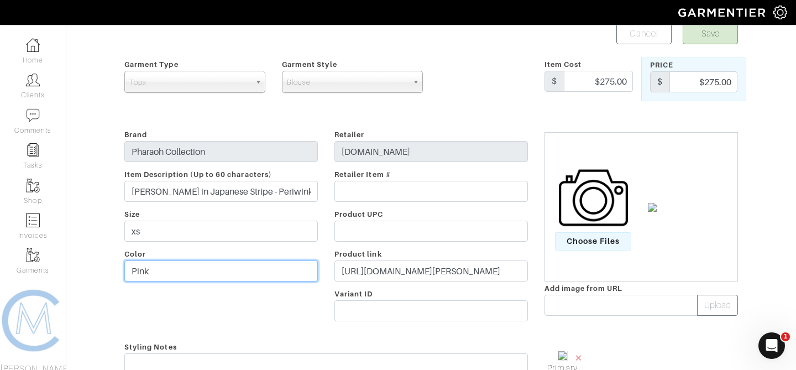
scroll to position [117, 0]
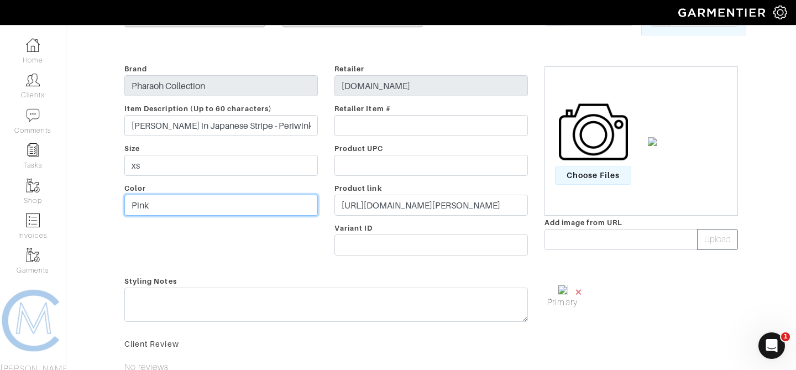
type input "Pink"
click at [576, 294] on span "×" at bounding box center [579, 291] width 9 height 15
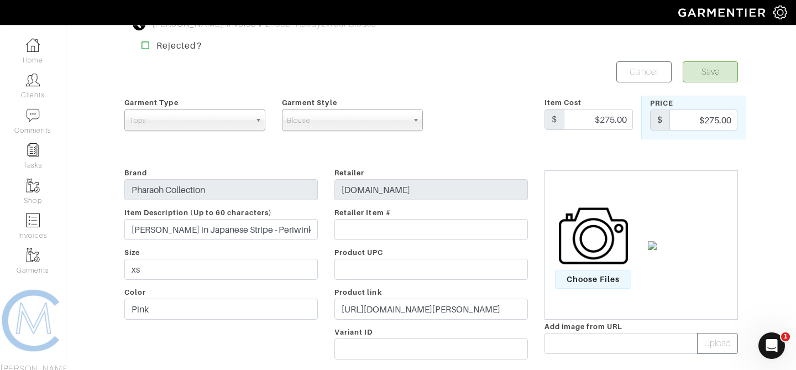
scroll to position [0, 0]
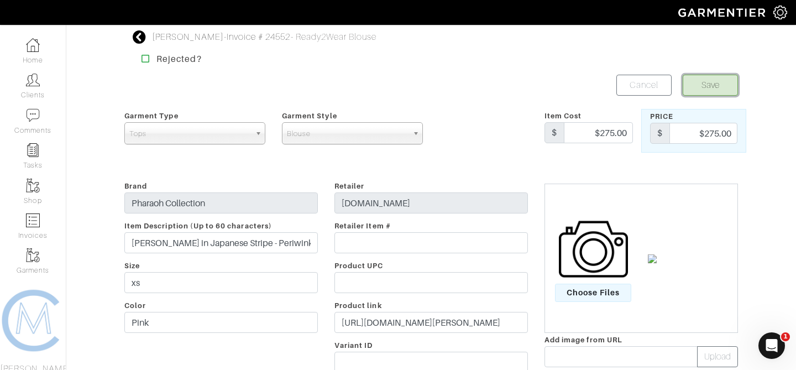
click at [694, 88] on button "Save" at bounding box center [710, 85] width 55 height 21
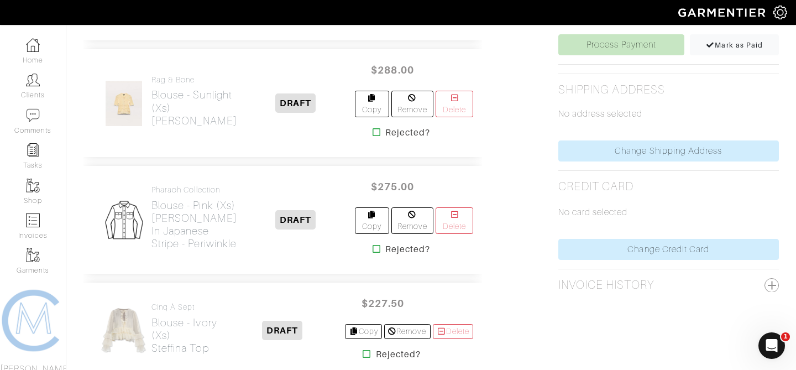
scroll to position [484, 0]
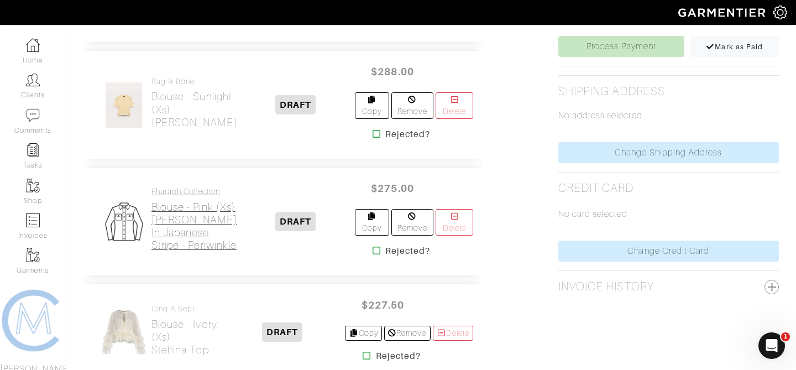
click at [200, 252] on h2 "Blouse - Pink (xs) [PERSON_NAME] in Japanese Stripe - Periwinkle" at bounding box center [195, 226] width 86 height 51
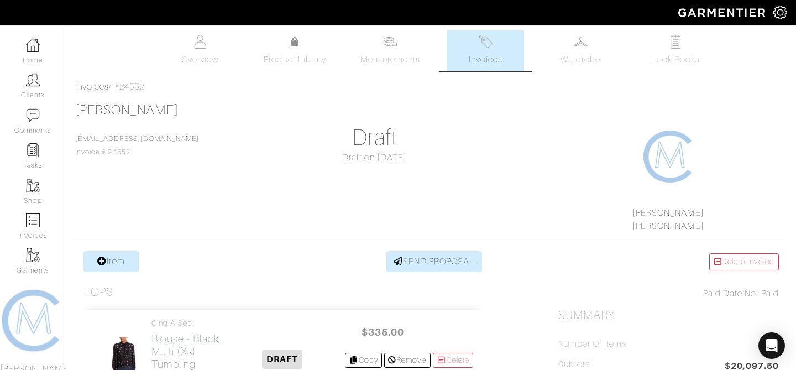
scroll to position [484, 0]
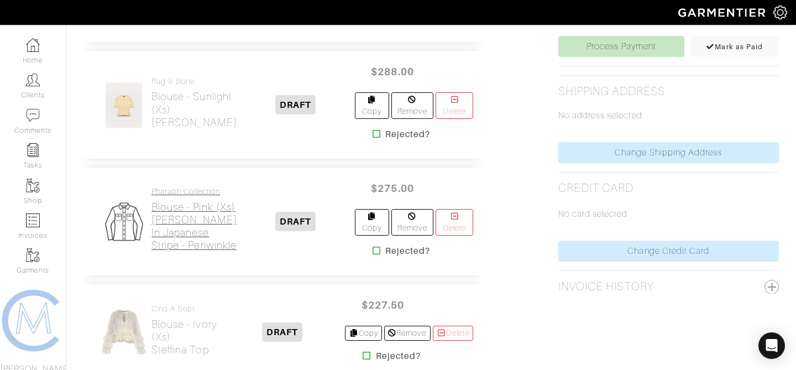
click at [175, 236] on h2 "Blouse - Pink (xs) [PERSON_NAME] in Japanese Stripe - Periwinkle" at bounding box center [195, 226] width 86 height 51
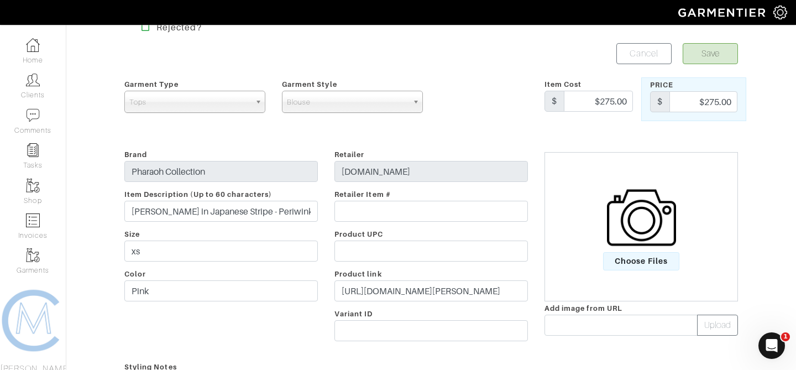
scroll to position [37, 0]
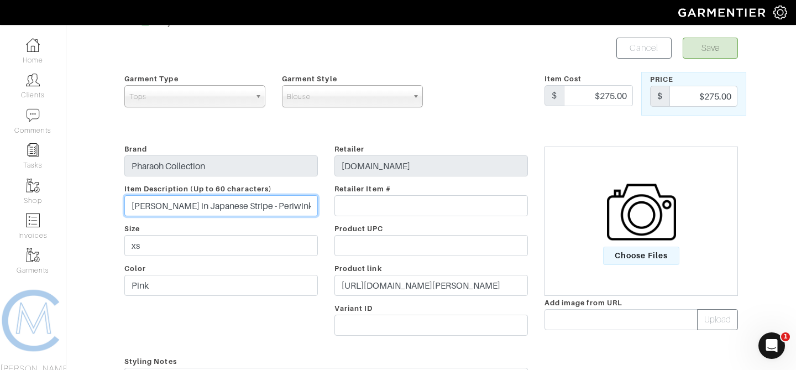
click at [256, 202] on input "[PERSON_NAME] in Japanese Stripe - Periwinkle" at bounding box center [221, 205] width 194 height 21
click at [253, 136] on form "Save Cancel Garment Type Tops Bottoms Dresses Jumpsuits Suiting Outerwear Shoes…" at bounding box center [431, 303] width 614 height 530
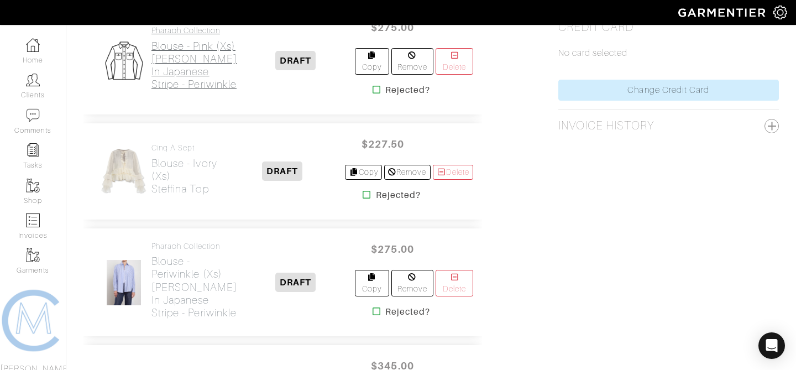
scroll to position [644, 0]
click at [170, 92] on h2 "Blouse - Pink (xs) [PERSON_NAME] in Japanese Stripe - Periwinkle" at bounding box center [195, 66] width 86 height 51
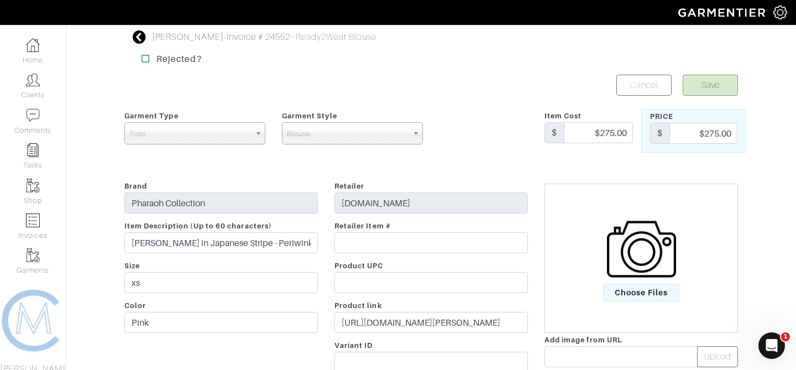
click at [138, 40] on icon at bounding box center [140, 36] width 14 height 13
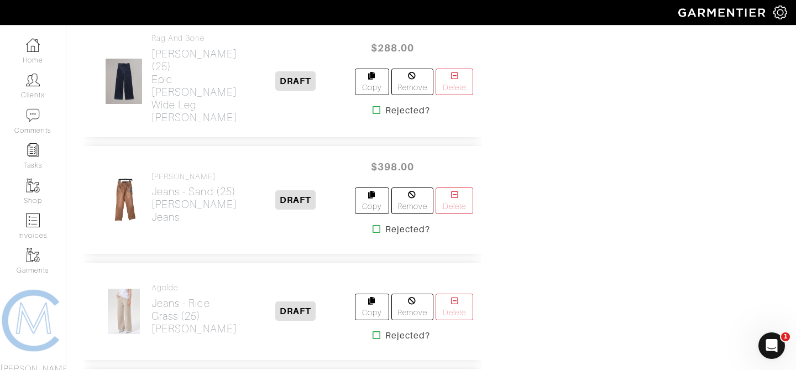
scroll to position [5700, 0]
click at [455, 96] on link "Delete" at bounding box center [455, 82] width 38 height 27
